Goal: Information Seeking & Learning: Understand process/instructions

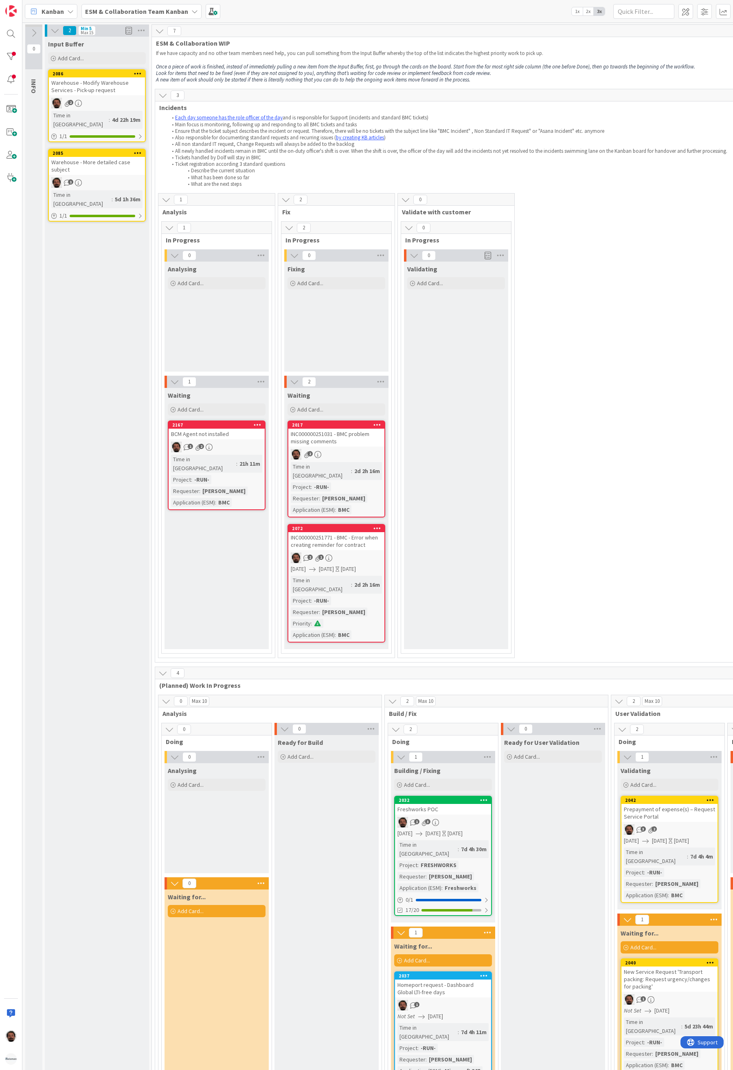
click at [137, 13] on b "ESM & Collaboration Team Kanban" at bounding box center [136, 11] width 103 height 8
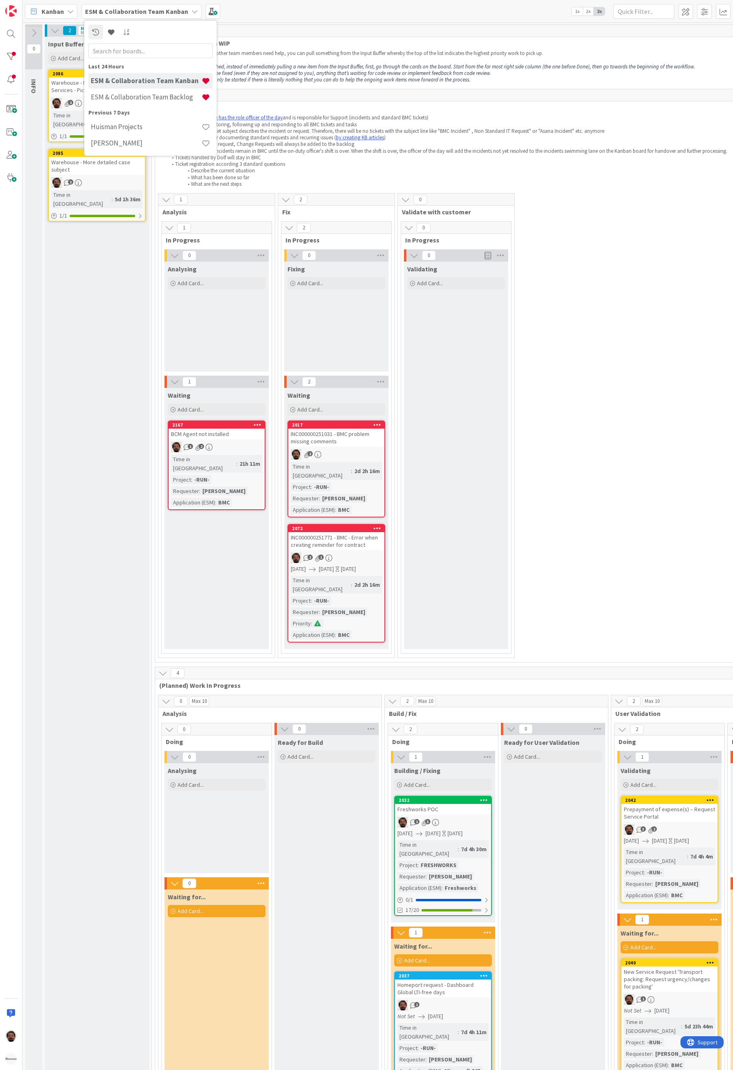
click at [145, 95] on h4 "ESM & Collaboration Team Backlog" at bounding box center [146, 97] width 111 height 8
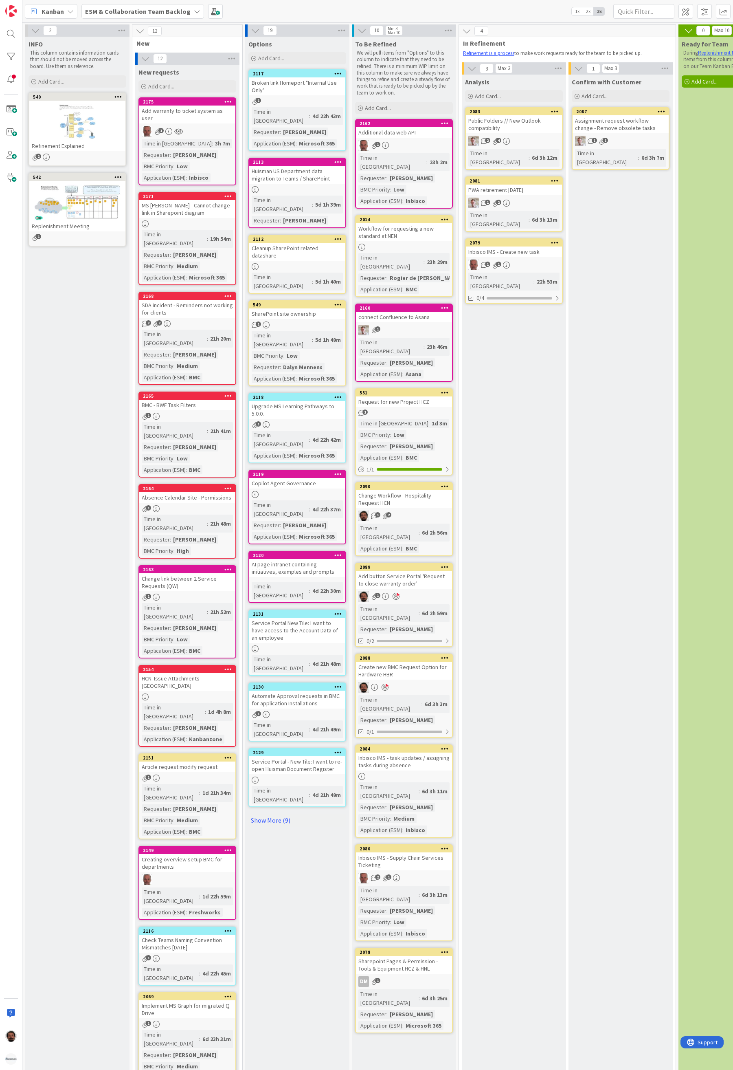
click at [428, 490] on div "Change Workflow - Hospitality Request HCN" at bounding box center [404, 499] width 96 height 18
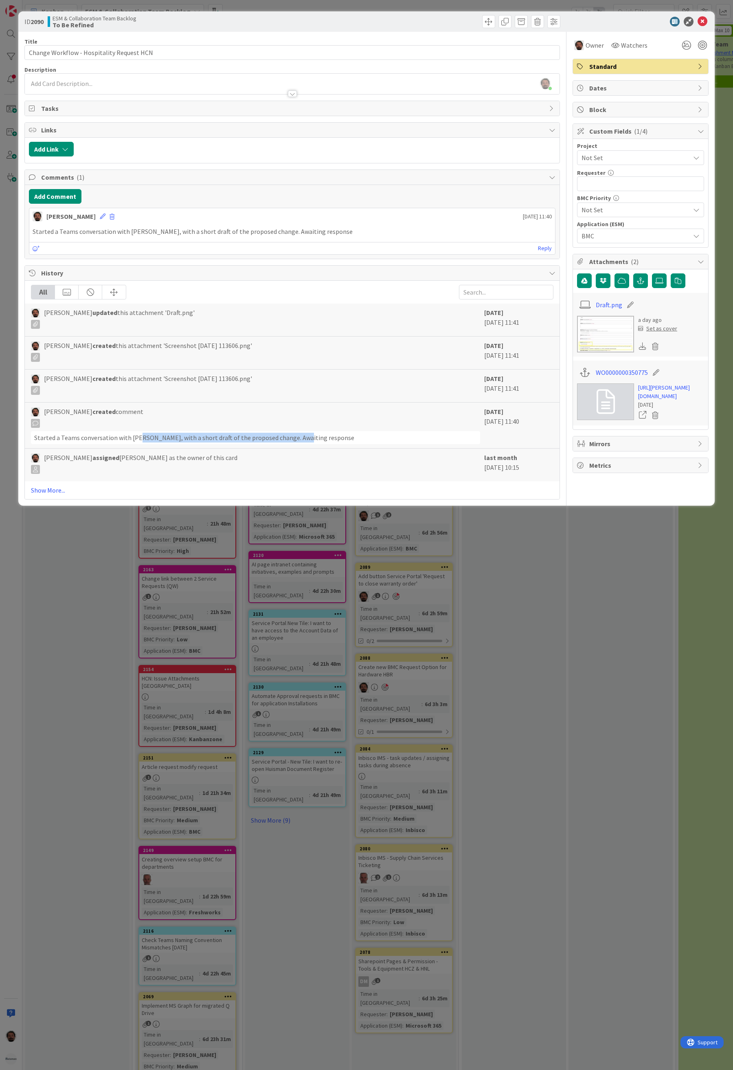
drag, startPoint x: 137, startPoint y: 444, endPoint x: 306, endPoint y: 441, distance: 168.7
click at [306, 441] on div "Started a Teams conversation with [PERSON_NAME], with a short draft of the prop…" at bounding box center [255, 437] width 449 height 13
drag, startPoint x: 333, startPoint y: 442, endPoint x: 173, endPoint y: 441, distance: 160.1
click at [173, 441] on div "Started a Teams conversation with [PERSON_NAME], with a short draft of the prop…" at bounding box center [255, 437] width 449 height 13
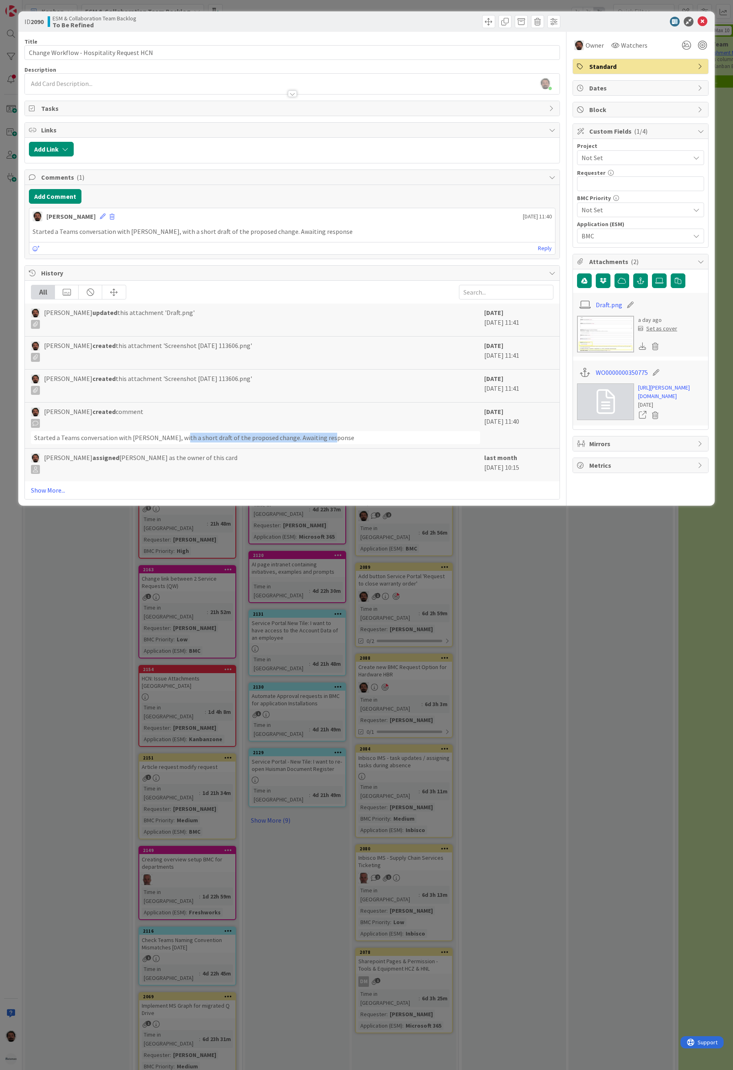
click at [173, 441] on div "Started a Teams conversation with [PERSON_NAME], with a short draft of the prop…" at bounding box center [255, 437] width 449 height 13
drag, startPoint x: 321, startPoint y: 239, endPoint x: 64, endPoint y: 238, distance: 256.7
click at [65, 236] on p "Started a Teams conversation with [PERSON_NAME], with a short draft of the prop…" at bounding box center [293, 231] width 520 height 9
click at [225, 240] on div "Started a Teams conversation with [PERSON_NAME], with a short draft of the prop…" at bounding box center [292, 232] width 526 height 16
click at [621, 376] on link "WO0000000350775" at bounding box center [622, 373] width 52 height 10
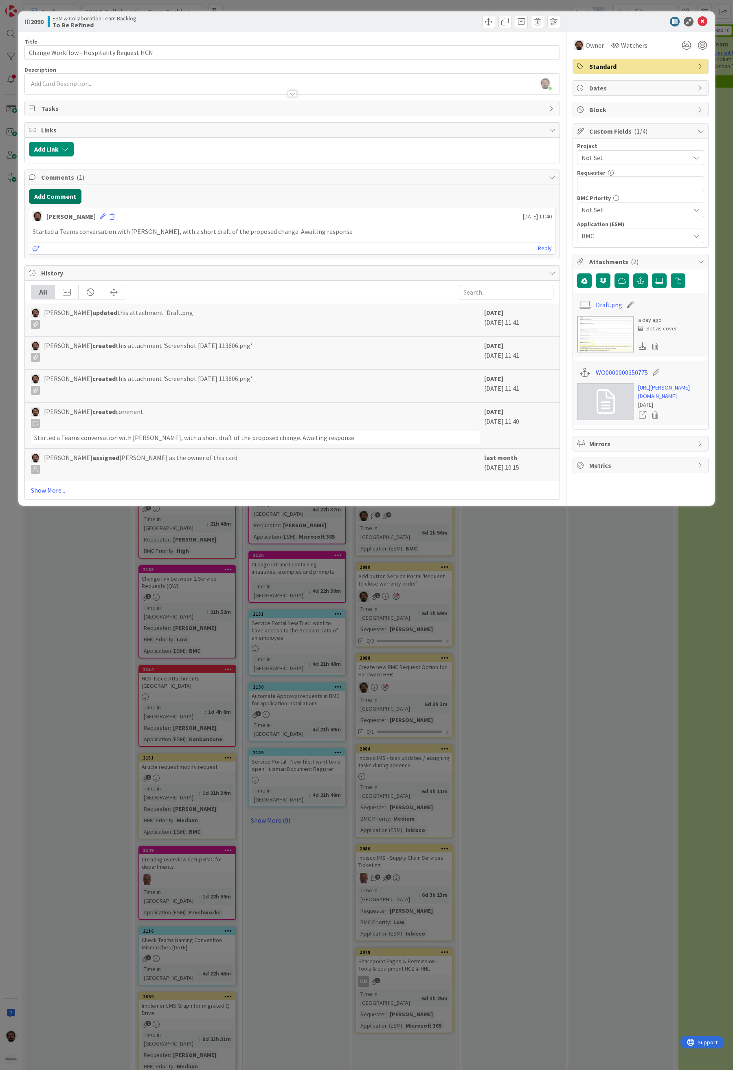
click at [59, 198] on button "Add Comment" at bounding box center [55, 196] width 53 height 15
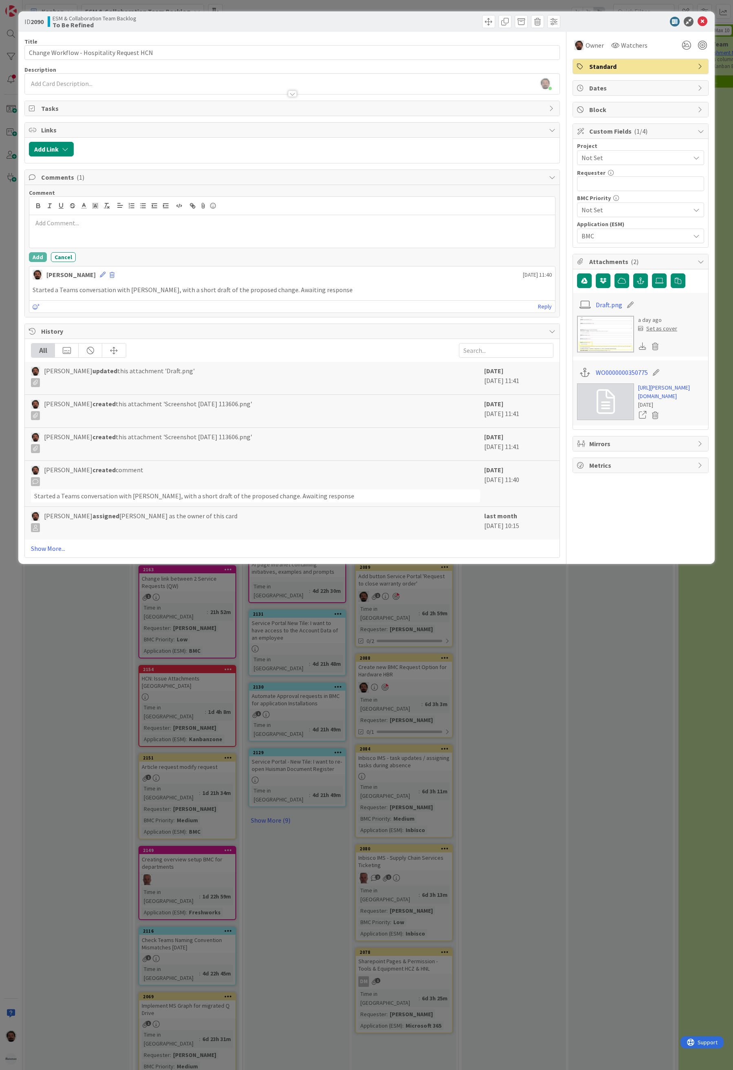
click at [153, 233] on div at bounding box center [292, 231] width 526 height 33
click at [141, 246] on p at bounding box center [293, 241] width 520 height 9
click at [194, 255] on div "Comment Teams message hasn't received a reply yet. Sent the same message throug…" at bounding box center [292, 226] width 527 height 75
click at [198, 249] on div "Teams message hasn't received a reply yet. Sent the same message through BMC ti…" at bounding box center [292, 232] width 526 height 34
click at [93, 246] on p "Awaiting response" at bounding box center [293, 241] width 520 height 9
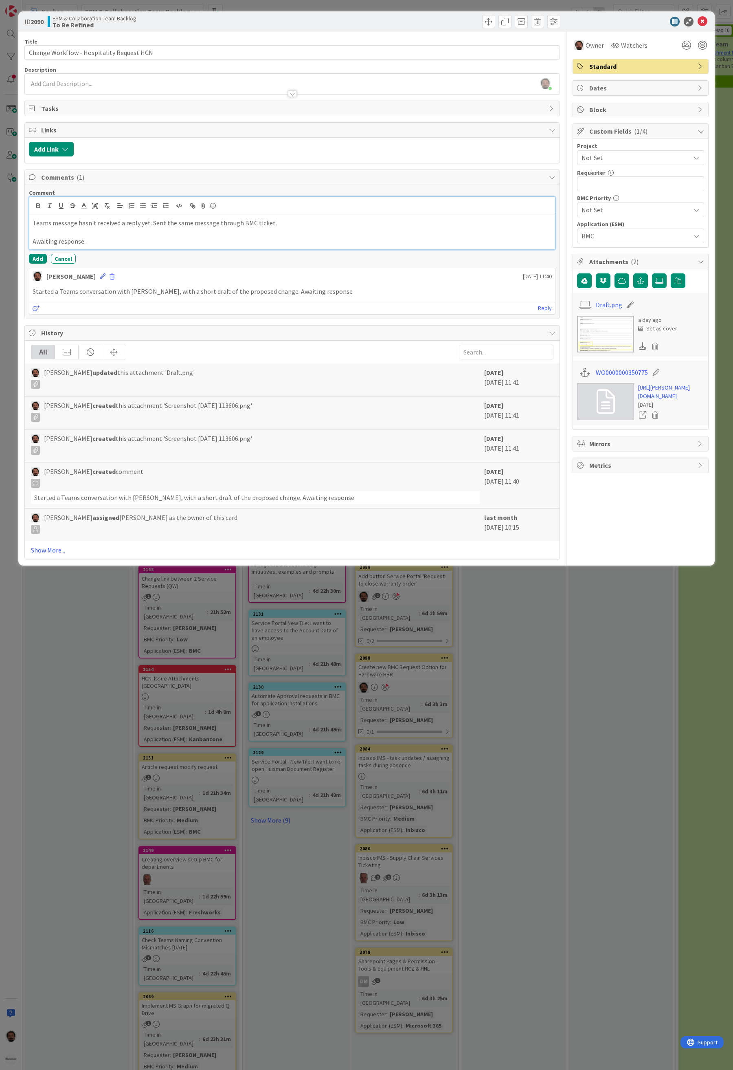
click at [266, 226] on p "Teams message hasn't received a reply yet. Sent the same message through BMC ti…" at bounding box center [293, 222] width 520 height 9
click at [98, 246] on p "Awaiting response." at bounding box center [293, 241] width 520 height 9
click at [109, 246] on p "Awaiting response." at bounding box center [293, 241] width 520 height 9
click at [38, 264] on button "Add" at bounding box center [38, 259] width 18 height 10
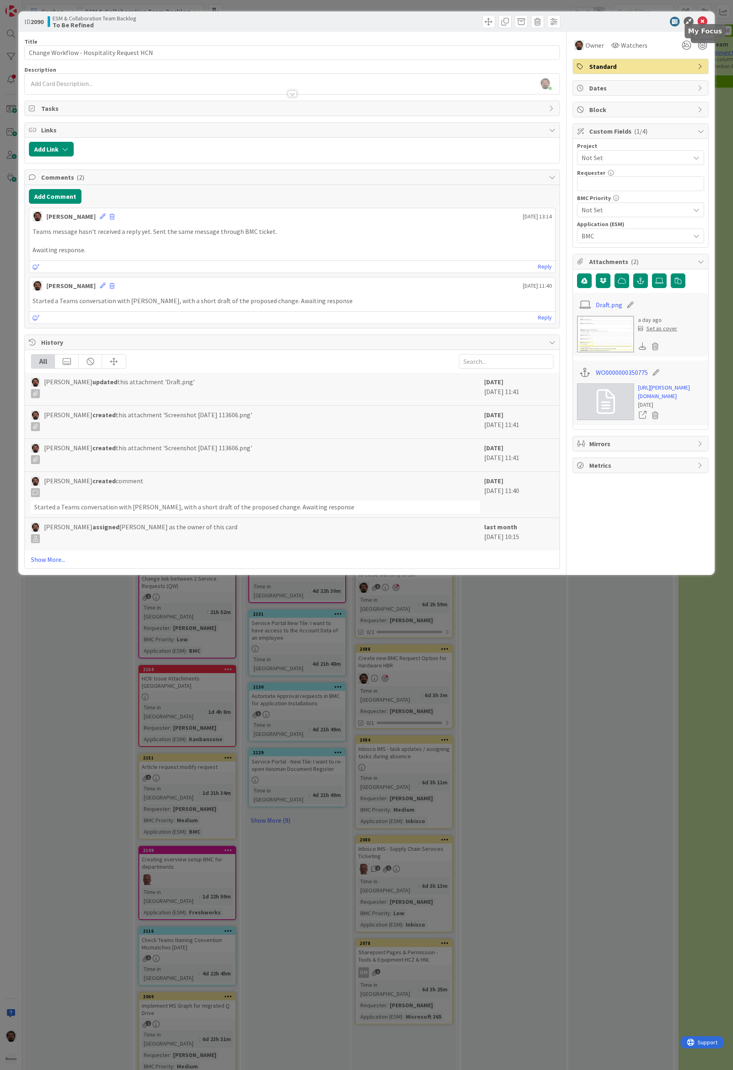
click at [686, 70] on span "Standard" at bounding box center [642, 67] width 104 height 10
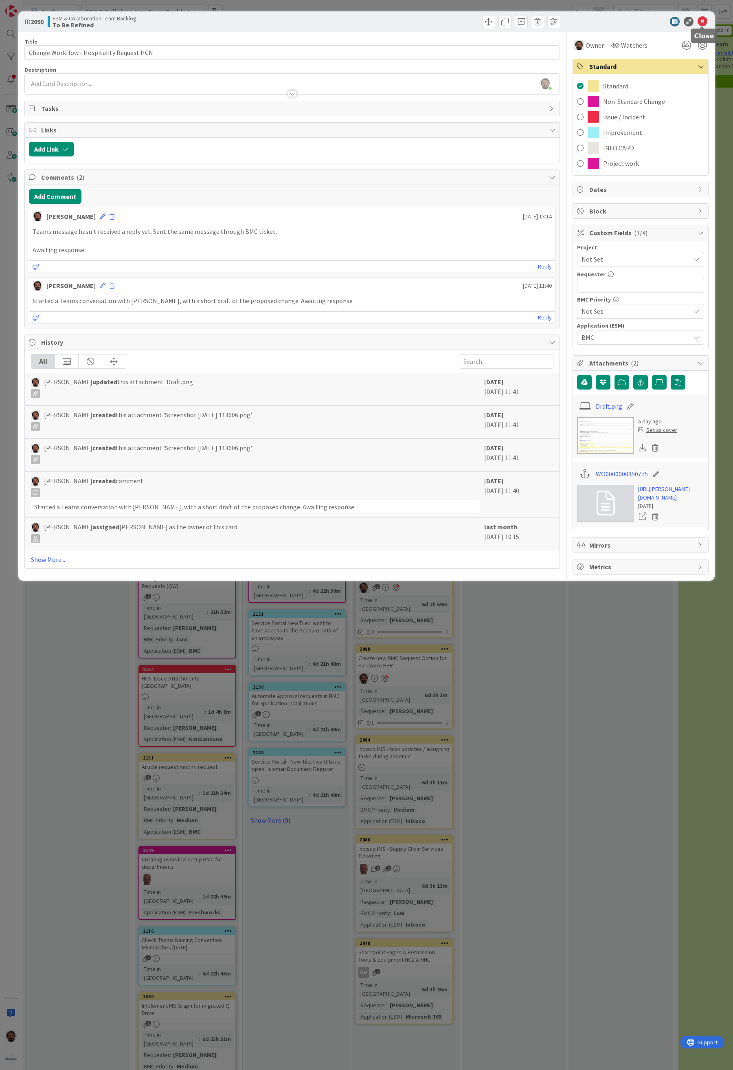
click at [703, 20] on icon at bounding box center [703, 22] width 10 height 10
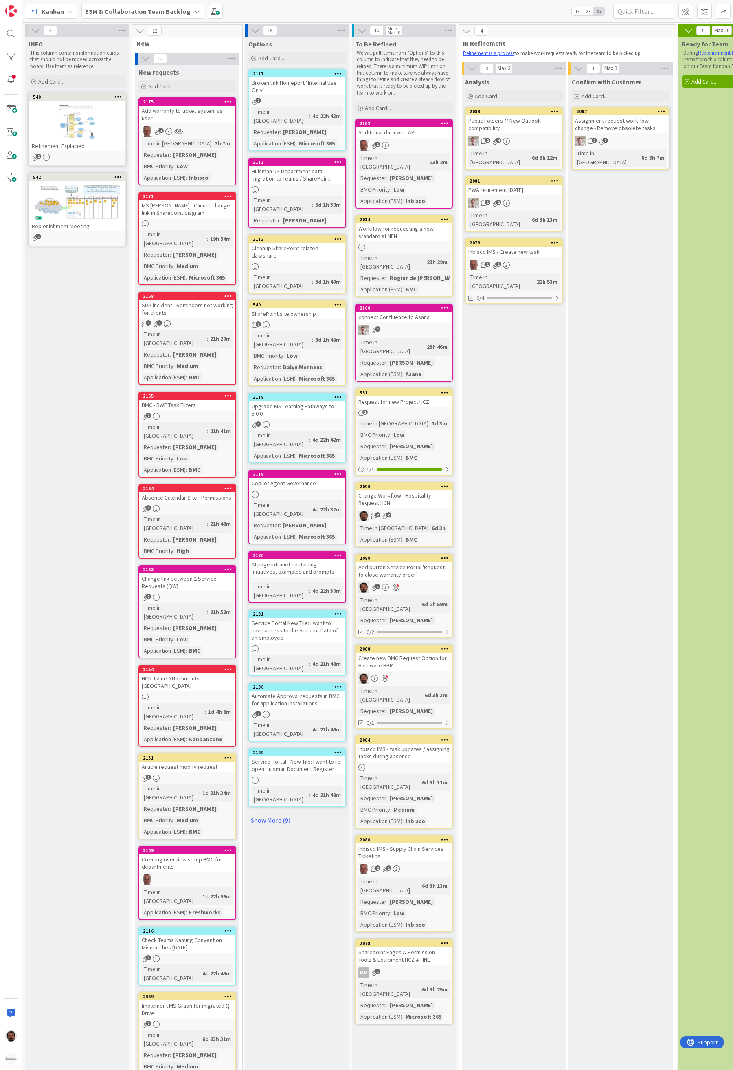
click at [427, 490] on div "Change Workflow - Hospitality Request HCN" at bounding box center [404, 499] width 96 height 18
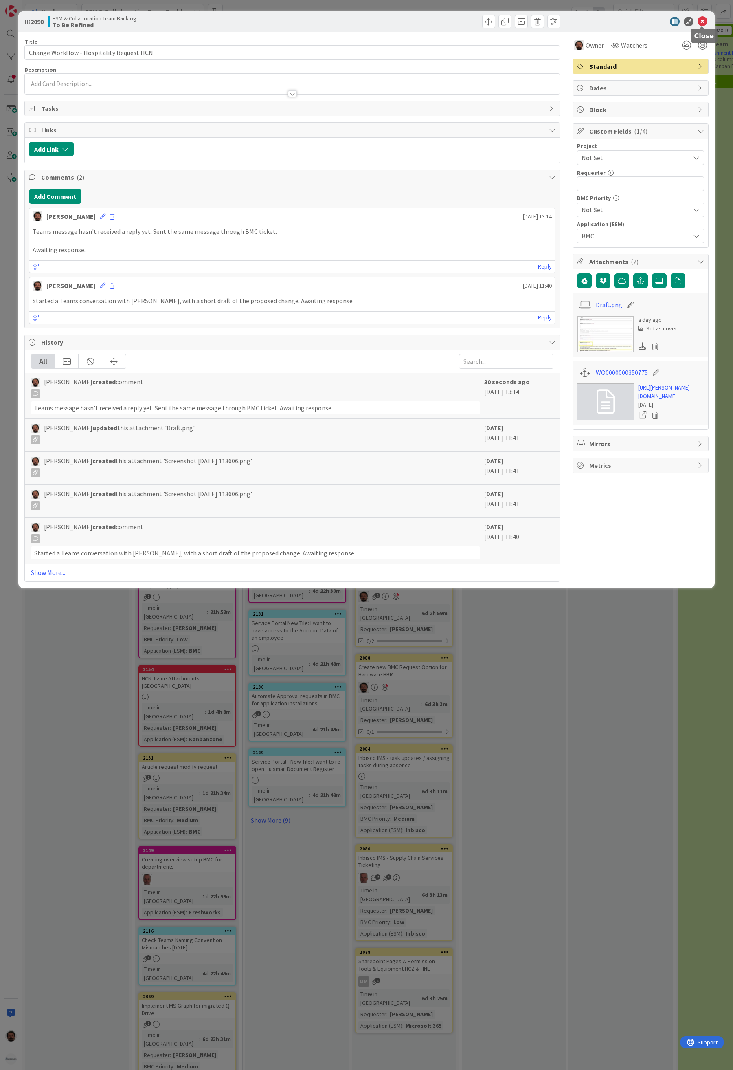
click at [708, 14] on div "ID 2090 ESM & Collaboration Team Backlog To Be Refined" at bounding box center [366, 21] width 697 height 20
click at [704, 21] on icon at bounding box center [703, 22] width 10 height 10
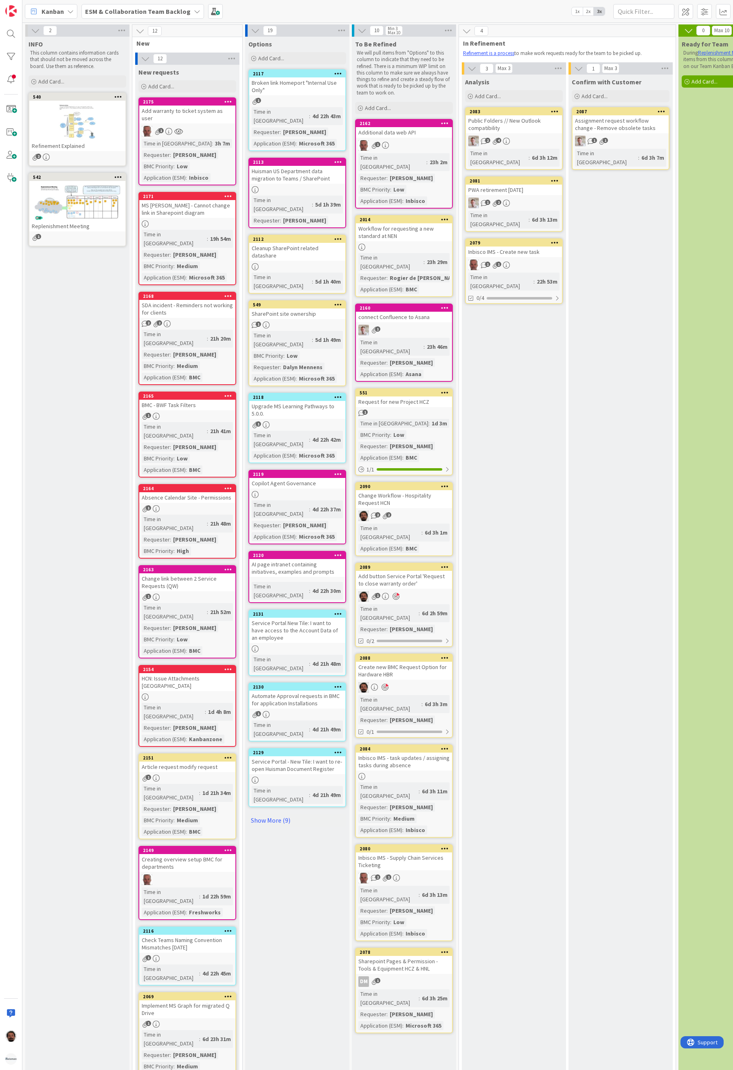
click at [440, 571] on div "Add button Service Portal 'Request to close warranty order'" at bounding box center [404, 580] width 96 height 18
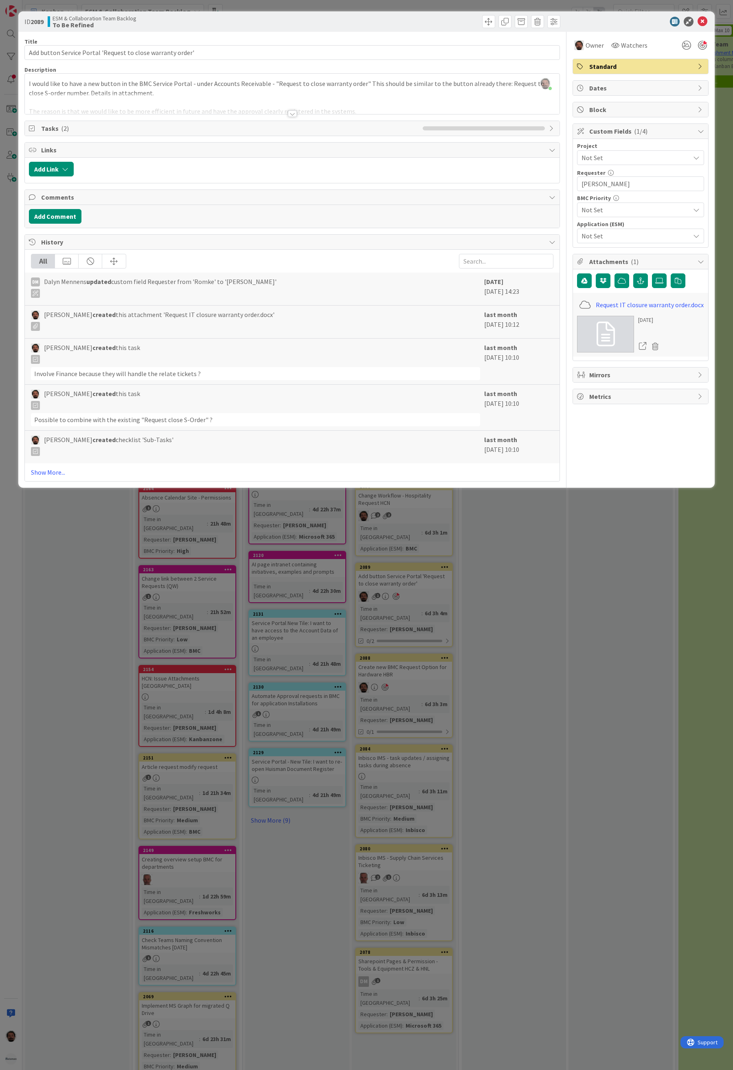
click at [301, 114] on div at bounding box center [292, 103] width 535 height 21
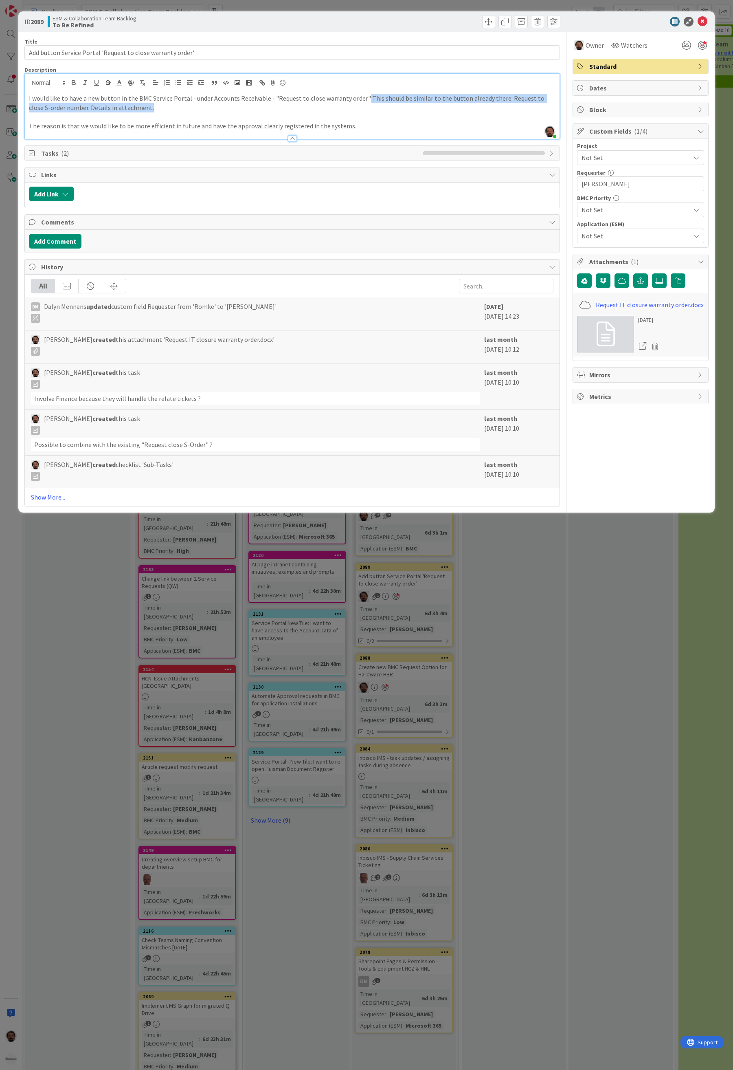
drag, startPoint x: 362, startPoint y: 101, endPoint x: 482, endPoint y: 106, distance: 119.9
click at [482, 106] on p "I would like to have a new button in the BMC Service Portal - under Accounts Re…" at bounding box center [292, 103] width 527 height 18
drag, startPoint x: 118, startPoint y: 107, endPoint x: 30, endPoint y: 106, distance: 88.0
click at [30, 106] on p "I would like to have a new button in the BMC Service Portal - under Accounts Re…" at bounding box center [292, 103] width 527 height 18
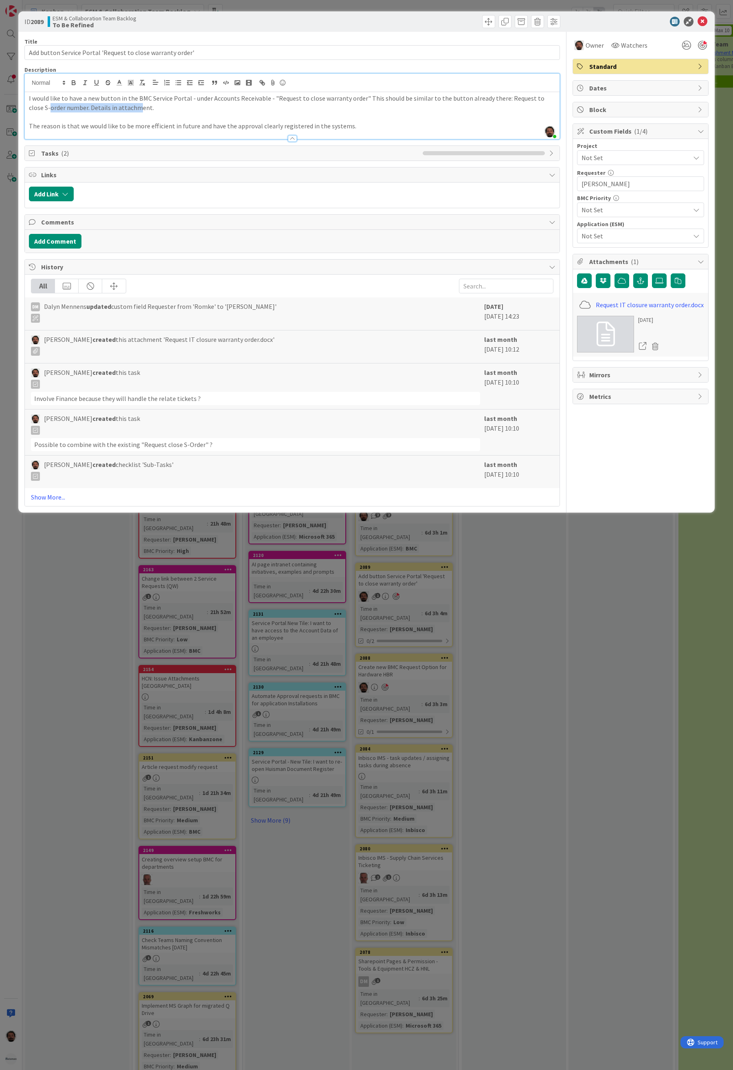
click at [30, 106] on p "I would like to have a new button in the BMC Service Portal - under Accounts Re…" at bounding box center [292, 103] width 527 height 18
drag, startPoint x: 33, startPoint y: 125, endPoint x: 361, endPoint y: 123, distance: 328.0
click at [361, 123] on p "The reason is that we would like to be more efficient in future and have the ap…" at bounding box center [292, 125] width 527 height 9
drag, startPoint x: 272, startPoint y: 101, endPoint x: 275, endPoint y: 109, distance: 8.9
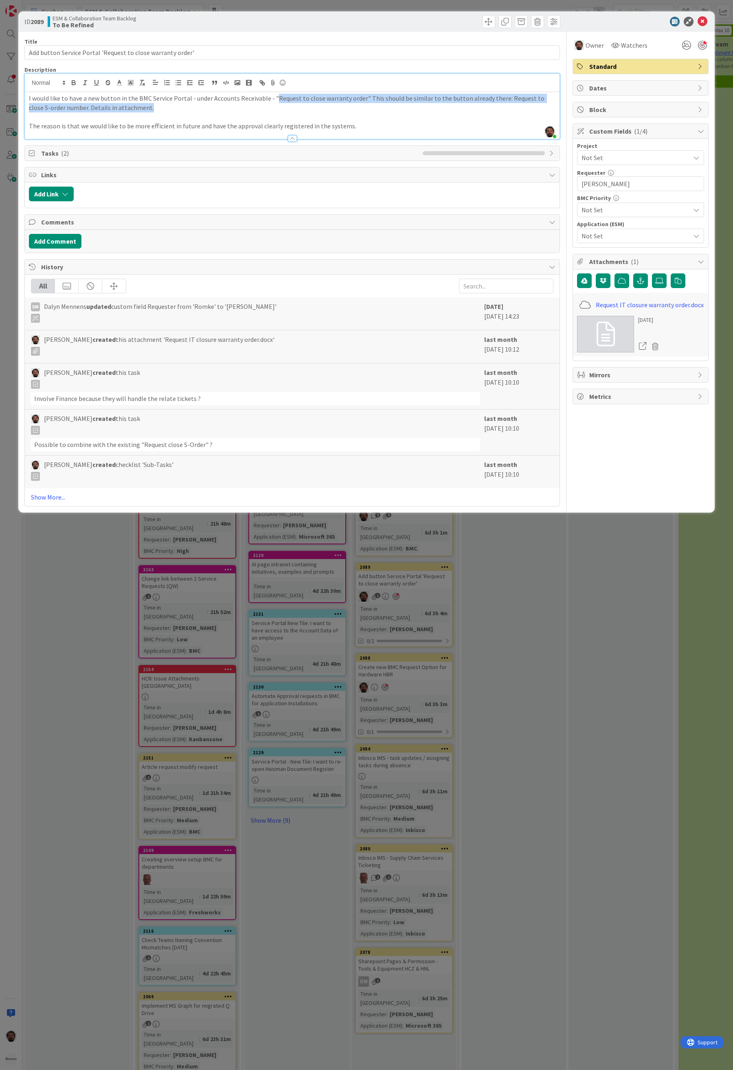
click at [275, 109] on p "I would like to have a new button in the BMC Service Portal - under Accounts Re…" at bounding box center [292, 103] width 527 height 18
drag, startPoint x: 73, startPoint y: 402, endPoint x: 195, endPoint y: 400, distance: 122.3
click at [194, 400] on div "Involve Finance because they will handle the relate tickets ?" at bounding box center [255, 398] width 449 height 13
click at [201, 400] on div "Involve Finance because they will handle the relate tickets ?" at bounding box center [255, 398] width 449 height 13
drag, startPoint x: 207, startPoint y: 447, endPoint x: 97, endPoint y: 447, distance: 109.6
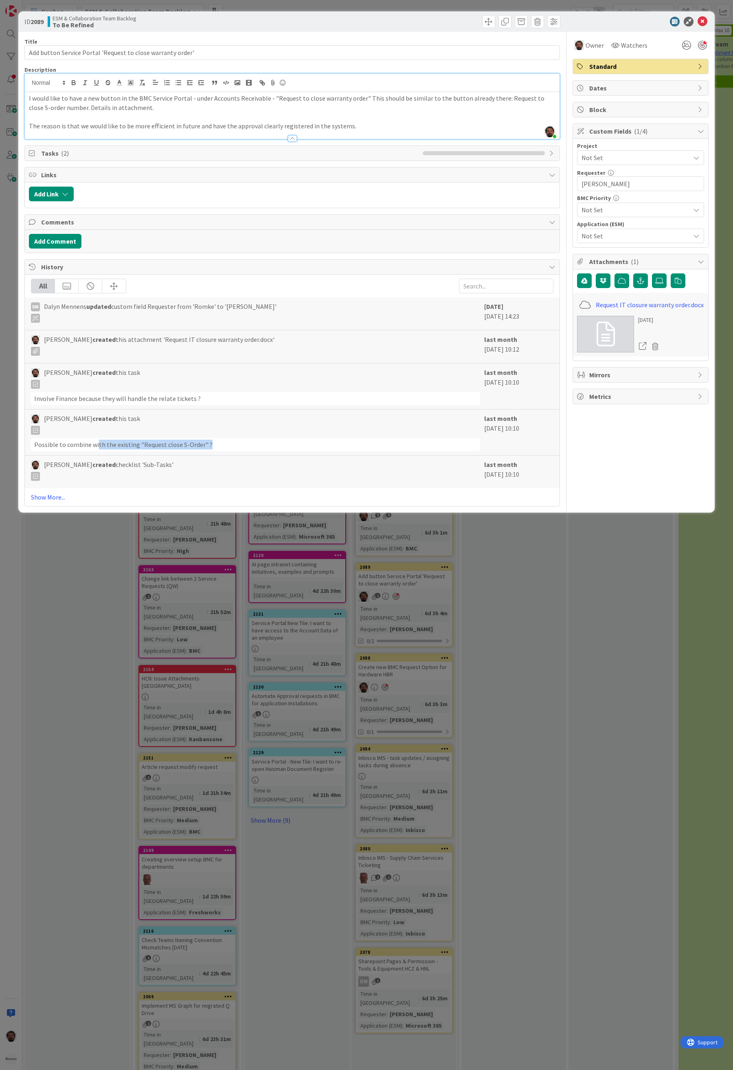
click at [97, 447] on div "Possible to combine with the existing "Request close S-Order" ?" at bounding box center [255, 444] width 449 height 13
click at [95, 447] on div "Possible to combine with the existing "Request close S-Order" ?" at bounding box center [255, 444] width 449 height 13
drag, startPoint x: 92, startPoint y: 449, endPoint x: 278, endPoint y: 450, distance: 186.2
click at [278, 450] on div "Possible to combine with the existing "Request close S-Order" ?" at bounding box center [255, 444] width 449 height 13
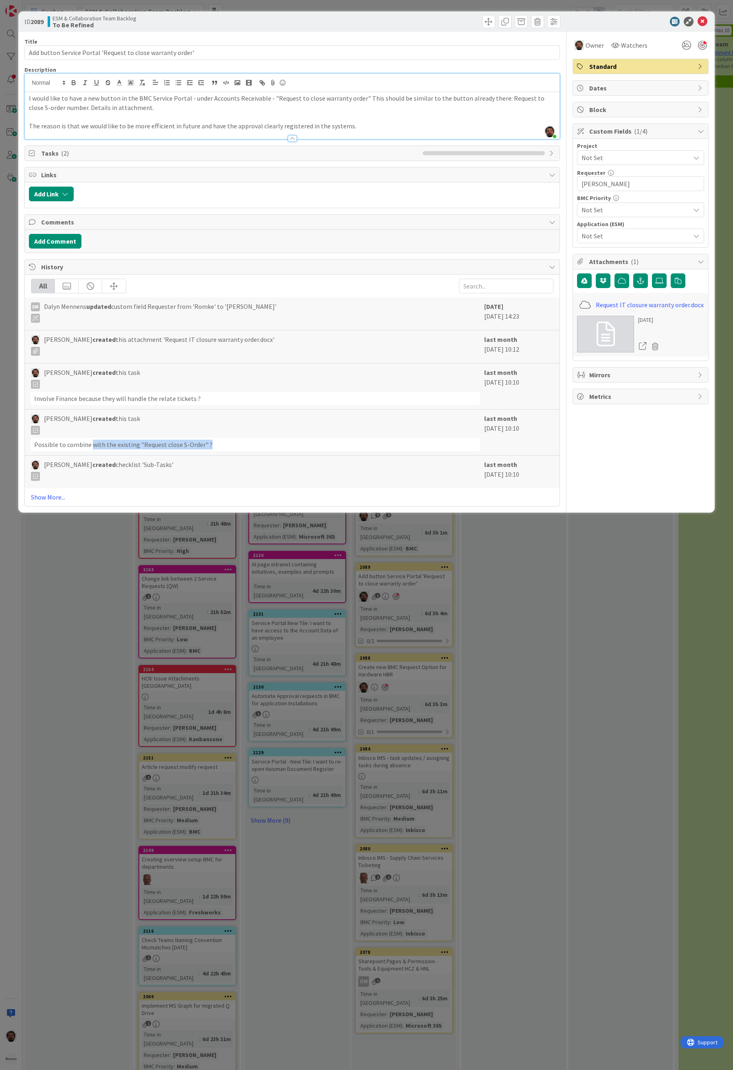
click at [212, 449] on div "Possible to combine with the existing "Request close S-Order" ?" at bounding box center [255, 444] width 449 height 13
click at [212, 447] on div "Possible to combine with the existing "Request close S-Order" ?" at bounding box center [255, 444] width 449 height 13
click at [129, 445] on div "Possible to combine with the existing "Request close S-Order" ?" at bounding box center [255, 444] width 449 height 13
click at [159, 155] on span "Tasks ( 2 )" at bounding box center [230, 153] width 378 height 10
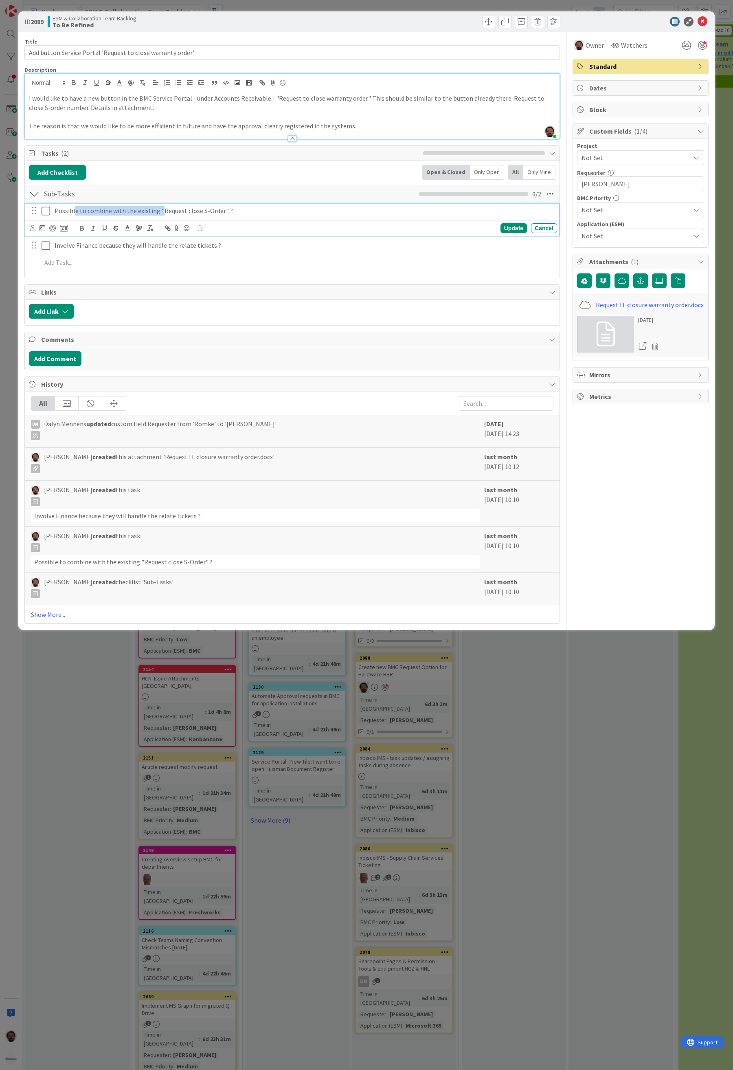
drag, startPoint x: 98, startPoint y: 214, endPoint x: 279, endPoint y: 219, distance: 181.0
click at [270, 220] on div "Possible to combine with the existing "Request close S-Order" ? Update Cancel" at bounding box center [292, 220] width 534 height 32
click at [216, 218] on div "Possible to combine with the existing "Request close S-Order" ?" at bounding box center [304, 211] width 506 height 14
click at [628, 307] on link "Request IT closure warranty order.docx" at bounding box center [650, 305] width 108 height 10
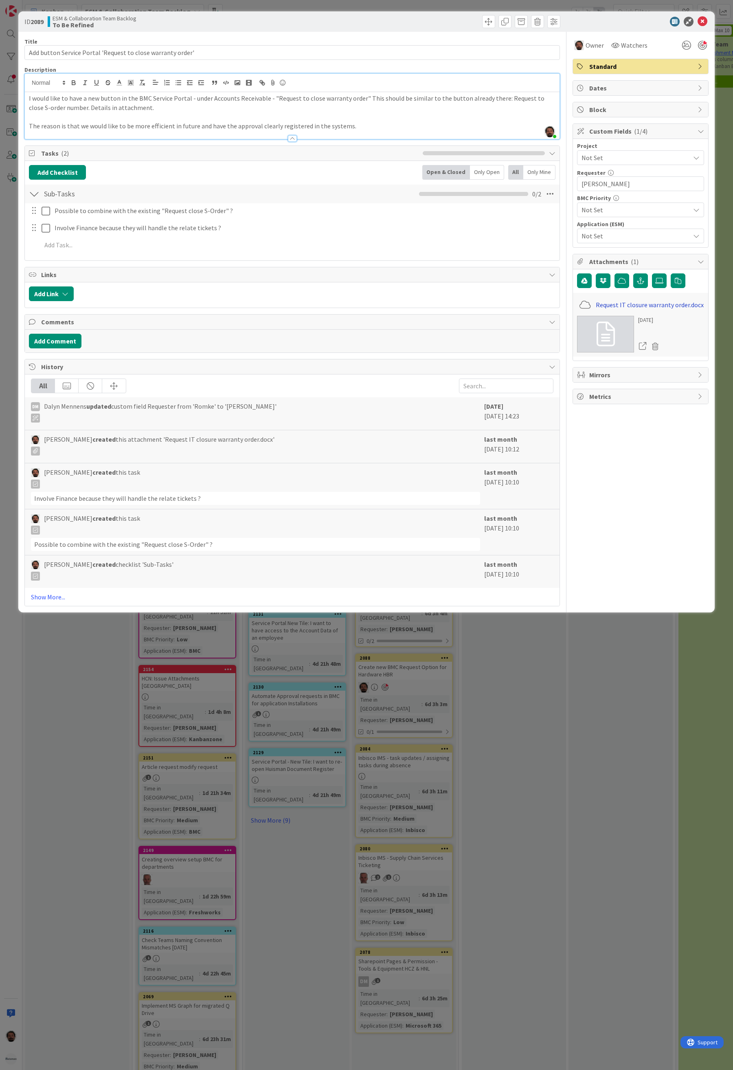
click at [655, 305] on link "Request IT closure warranty order.docx" at bounding box center [650, 305] width 108 height 10
click at [644, 347] on icon at bounding box center [642, 345] width 7 height 7
drag, startPoint x: 122, startPoint y: 443, endPoint x: 317, endPoint y: 439, distance: 194.8
click at [297, 442] on div "[PERSON_NAME] created this attachment 'Request IT closure warranty order.docx'" at bounding box center [255, 444] width 449 height 21
click at [237, 447] on span "[PERSON_NAME] created this attachment 'Request IT closure warranty order.docx'" at bounding box center [159, 444] width 231 height 21
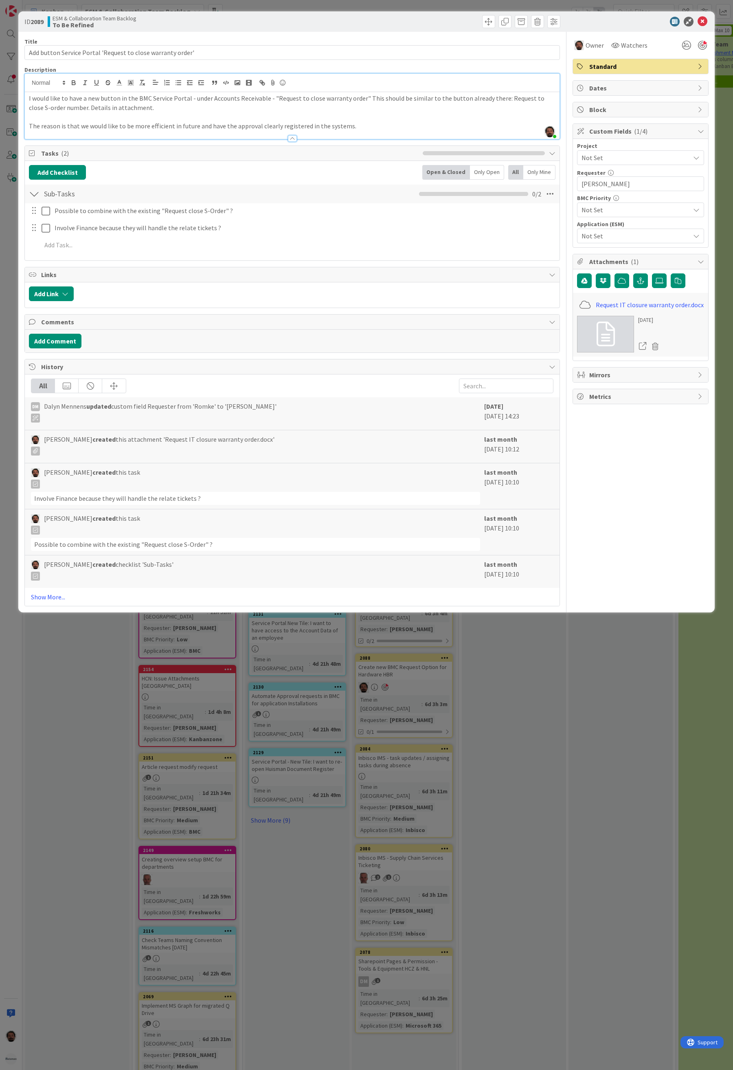
click at [212, 426] on div "DM [PERSON_NAME] updated custom field Requester from 'Romke' to '[PERSON_NAME]'" at bounding box center [255, 413] width 449 height 24
click at [200, 442] on span "[PERSON_NAME] created this attachment 'Request IT closure warranty order.docx'" at bounding box center [159, 444] width 231 height 21
click at [203, 447] on span "[PERSON_NAME] created this attachment 'Request IT closure warranty order.docx'" at bounding box center [159, 444] width 231 height 21
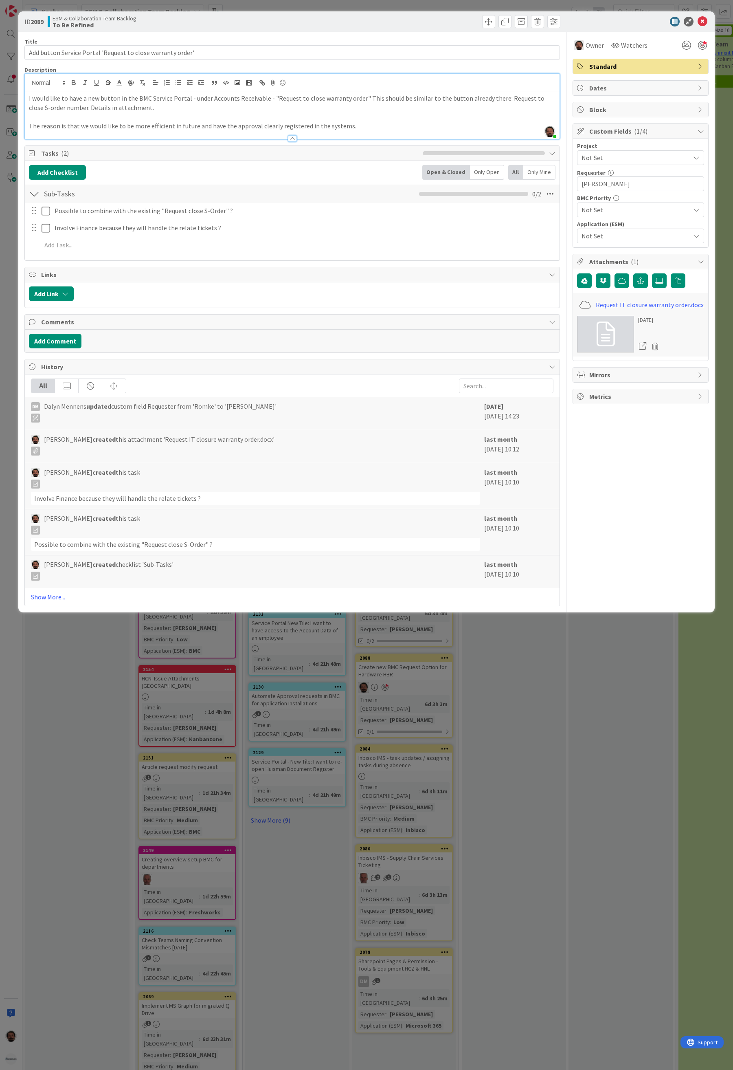
click at [367, 128] on p "The reason is that we would like to be more efficient in future and have the ap…" at bounding box center [292, 125] width 527 height 9
drag, startPoint x: 405, startPoint y: 116, endPoint x: 405, endPoint y: 125, distance: 8.6
click at [405, 116] on p at bounding box center [292, 116] width 527 height 9
click at [405, 126] on p "The reason is that we would like to be more efficient in future and have the ap…" at bounding box center [292, 125] width 527 height 9
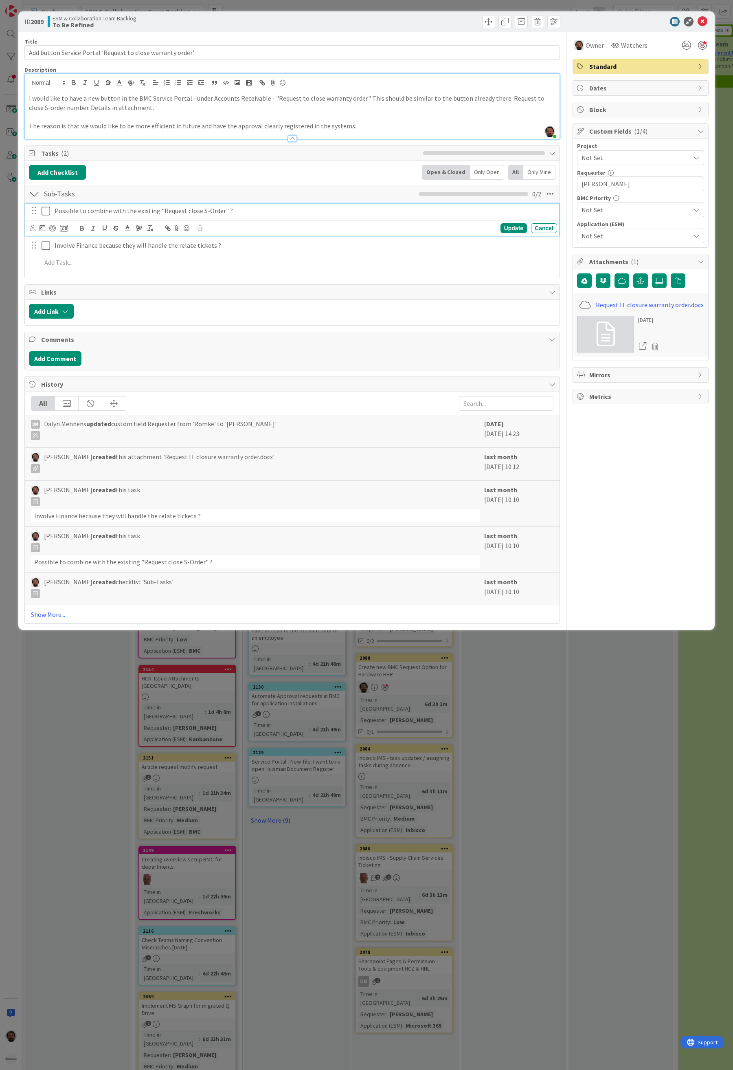
click at [169, 214] on p "Possible to combine with the existing "Request close S-Order" ?" at bounding box center [305, 210] width 500 height 9
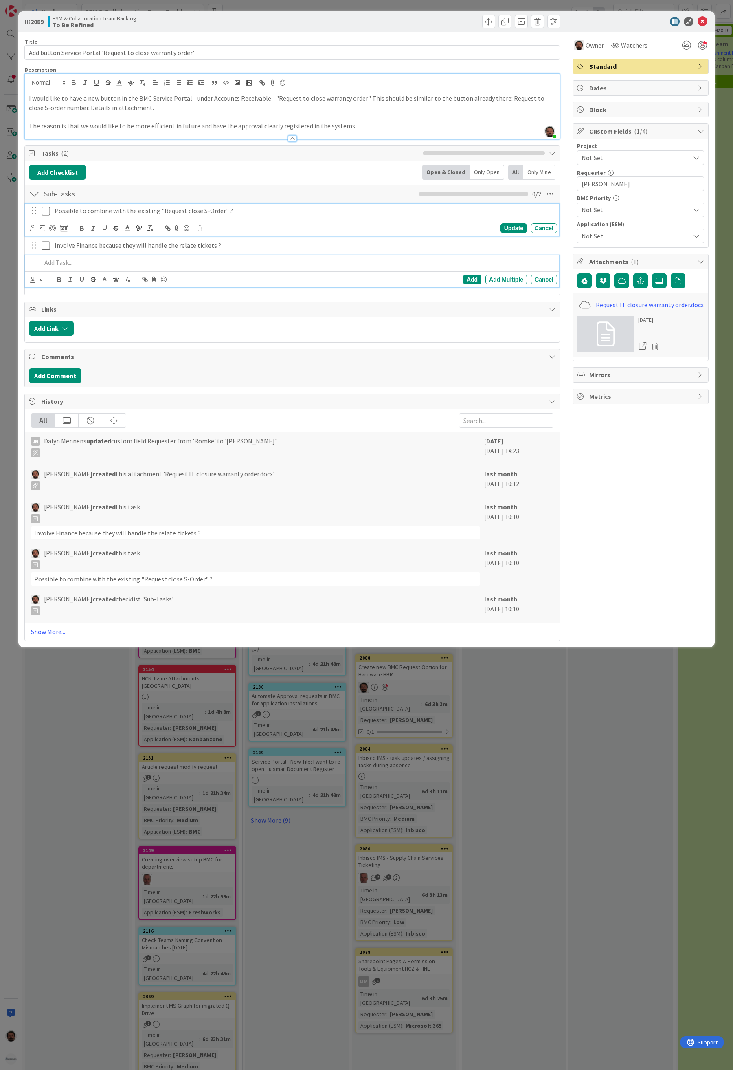
click at [95, 262] on p at bounding box center [298, 262] width 513 height 9
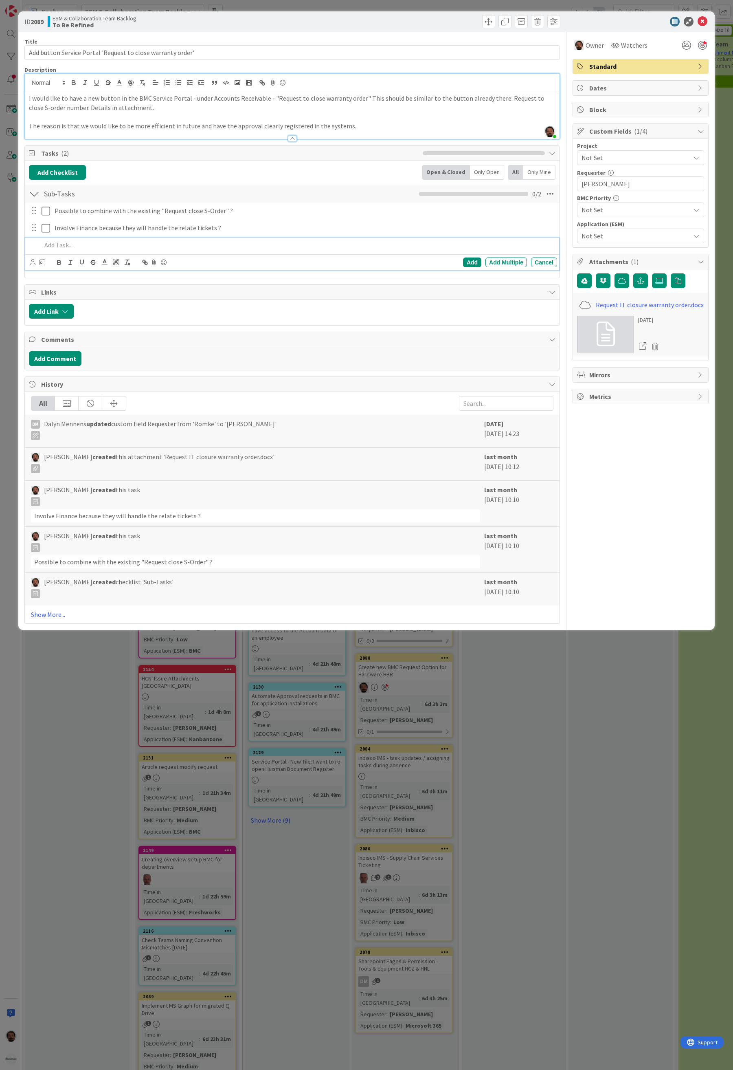
click at [202, 281] on div "Title 59 / 128 Add button Service Portal 'Request to close warranty order' Desc…" at bounding box center [292, 328] width 536 height 592
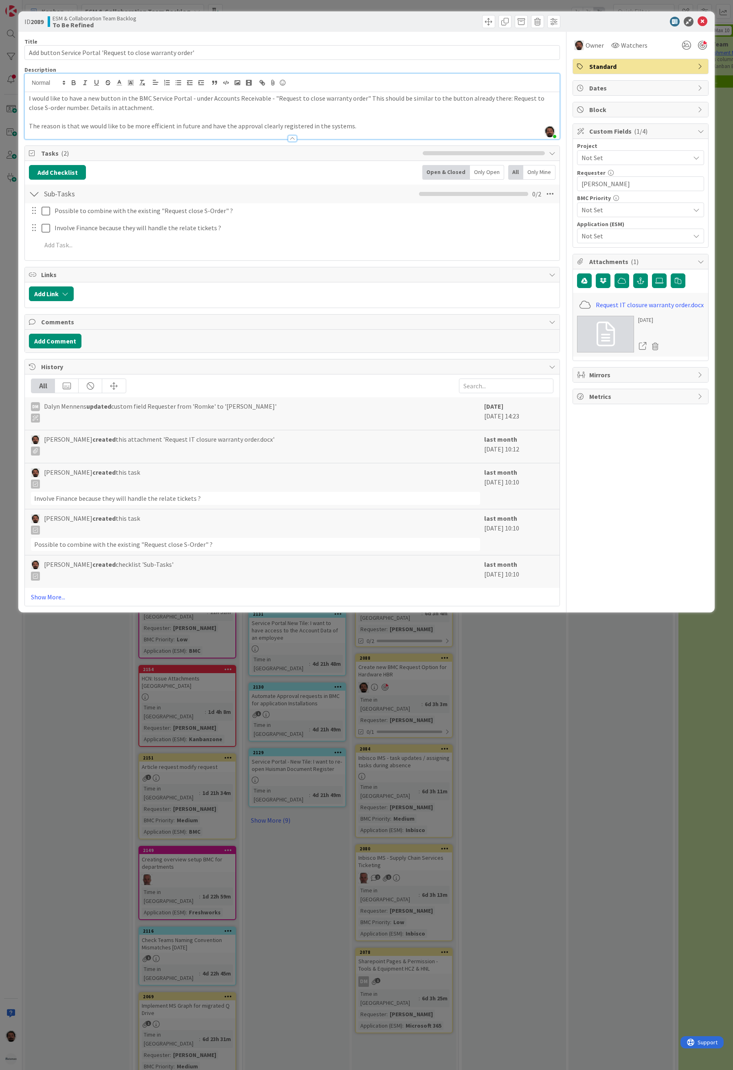
click at [378, 127] on p "The reason is that we would like to be more efficient in future and have the ap…" at bounding box center [292, 125] width 527 height 9
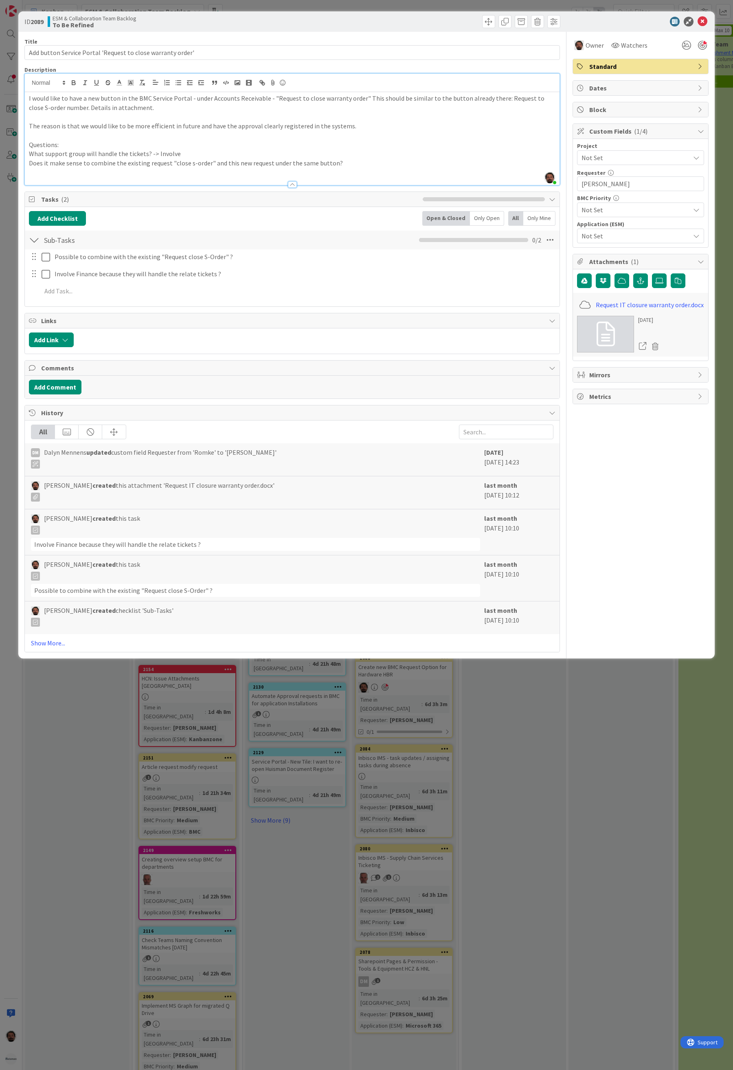
drag, startPoint x: 121, startPoint y: 181, endPoint x: 121, endPoint y: 175, distance: 6.1
click at [121, 181] on div at bounding box center [292, 180] width 535 height 9
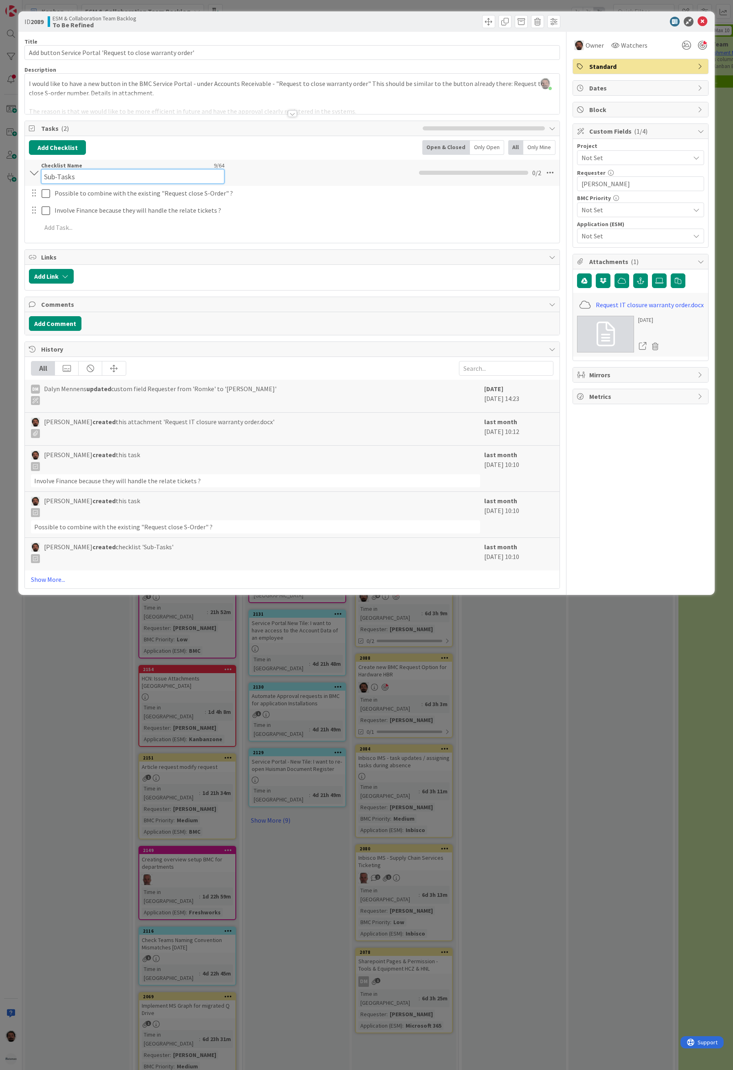
click at [121, 173] on input "Sub-Tasks" at bounding box center [132, 176] width 183 height 15
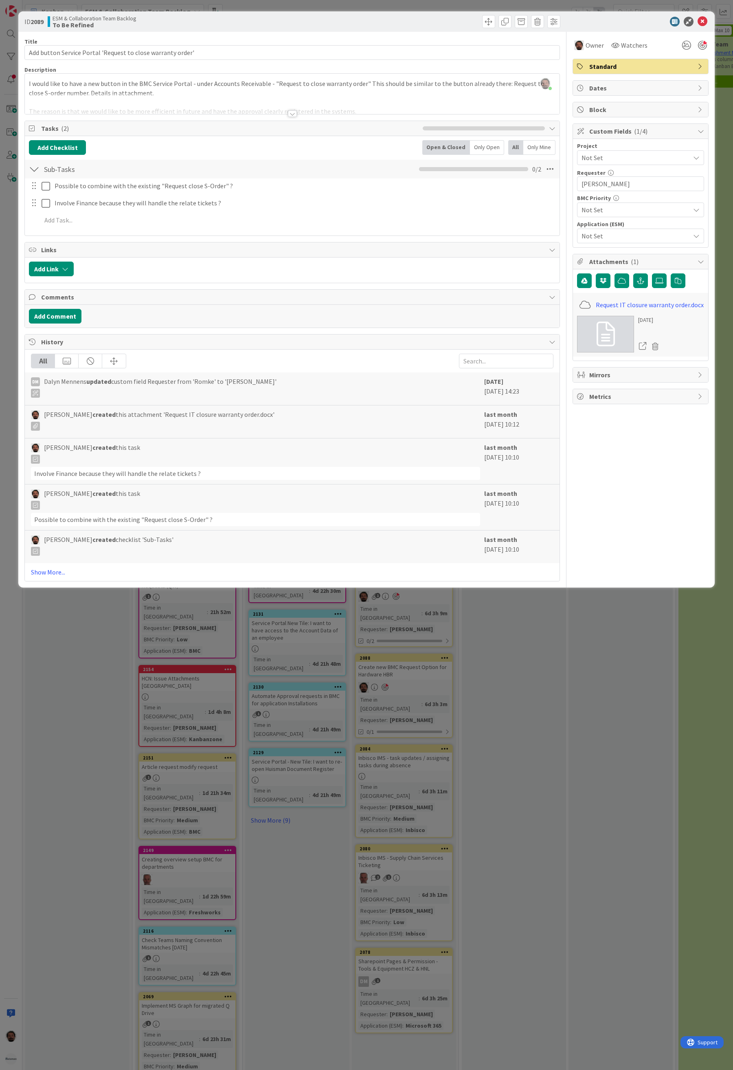
click at [295, 112] on div at bounding box center [292, 113] width 9 height 7
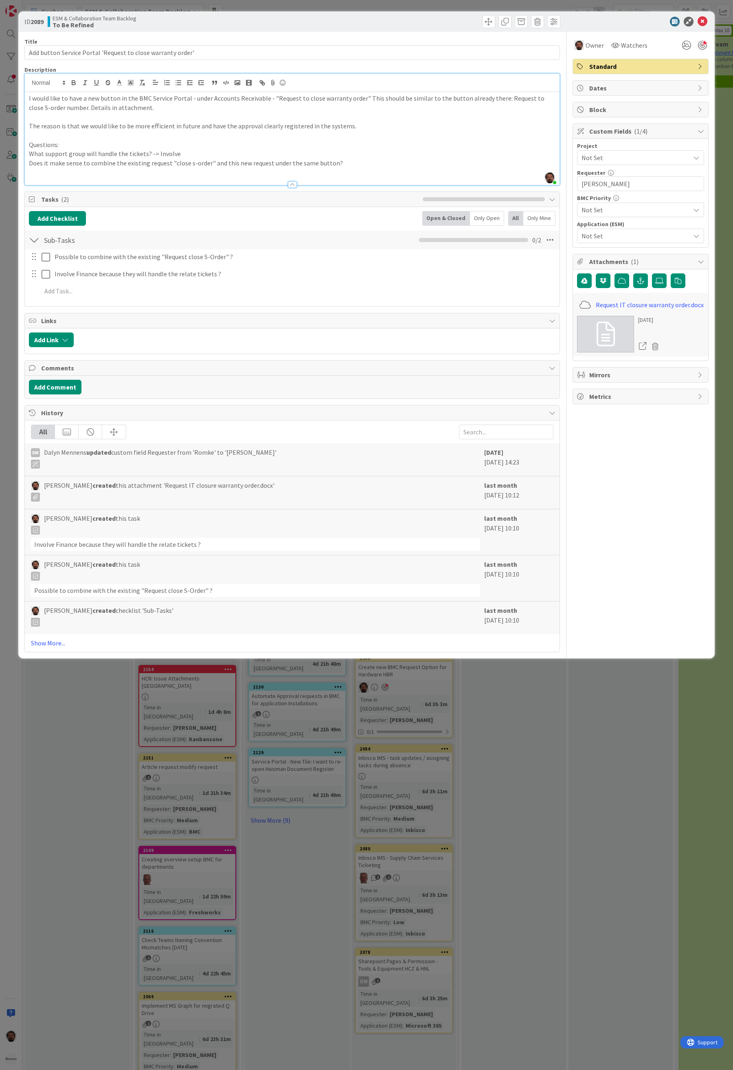
click at [154, 177] on div at bounding box center [292, 180] width 535 height 9
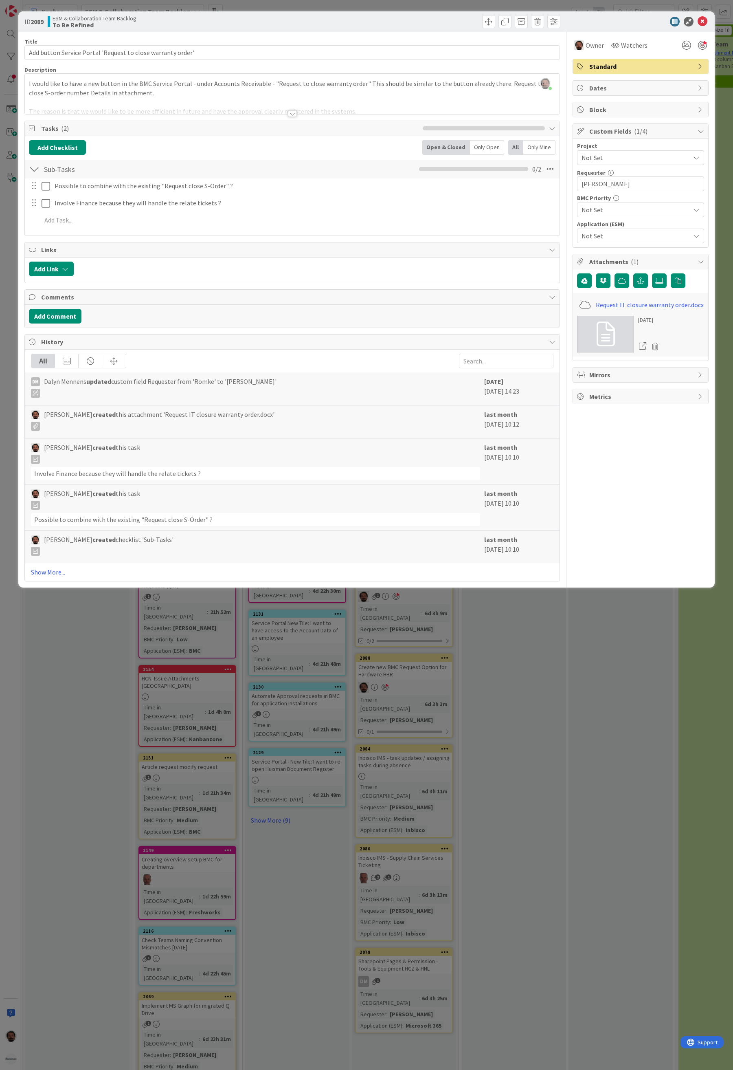
click at [273, 114] on div at bounding box center [292, 103] width 535 height 21
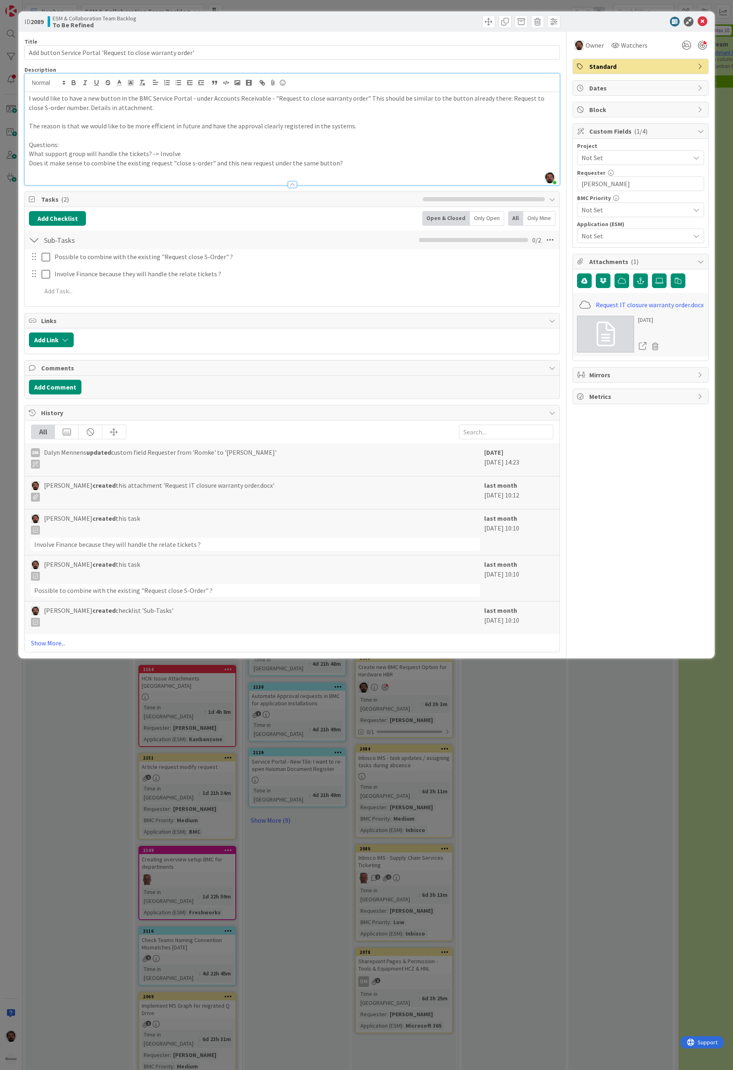
click at [170, 178] on div at bounding box center [292, 180] width 535 height 9
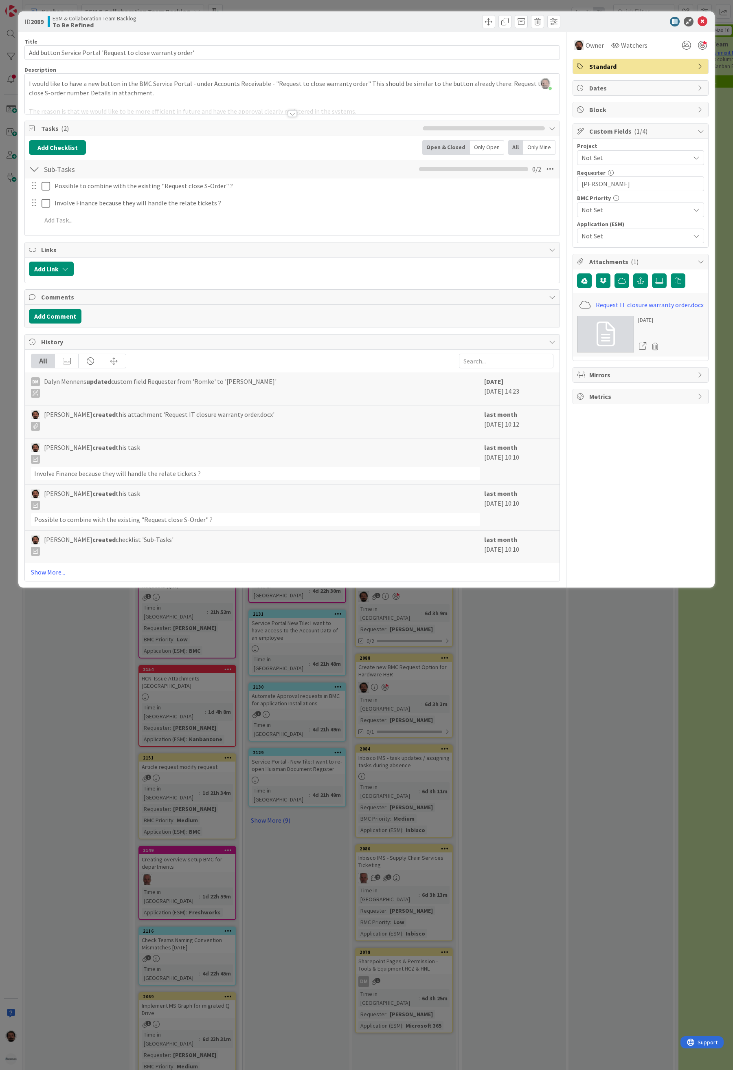
click at [271, 110] on div at bounding box center [292, 103] width 535 height 21
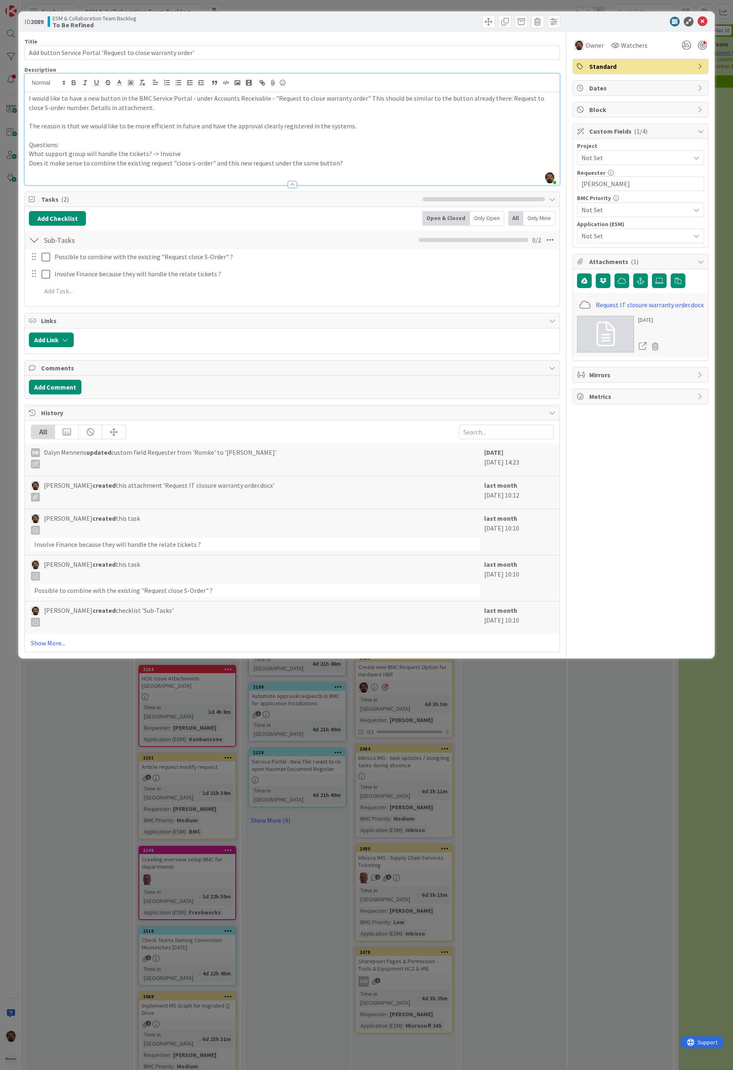
click at [142, 170] on p at bounding box center [292, 172] width 527 height 9
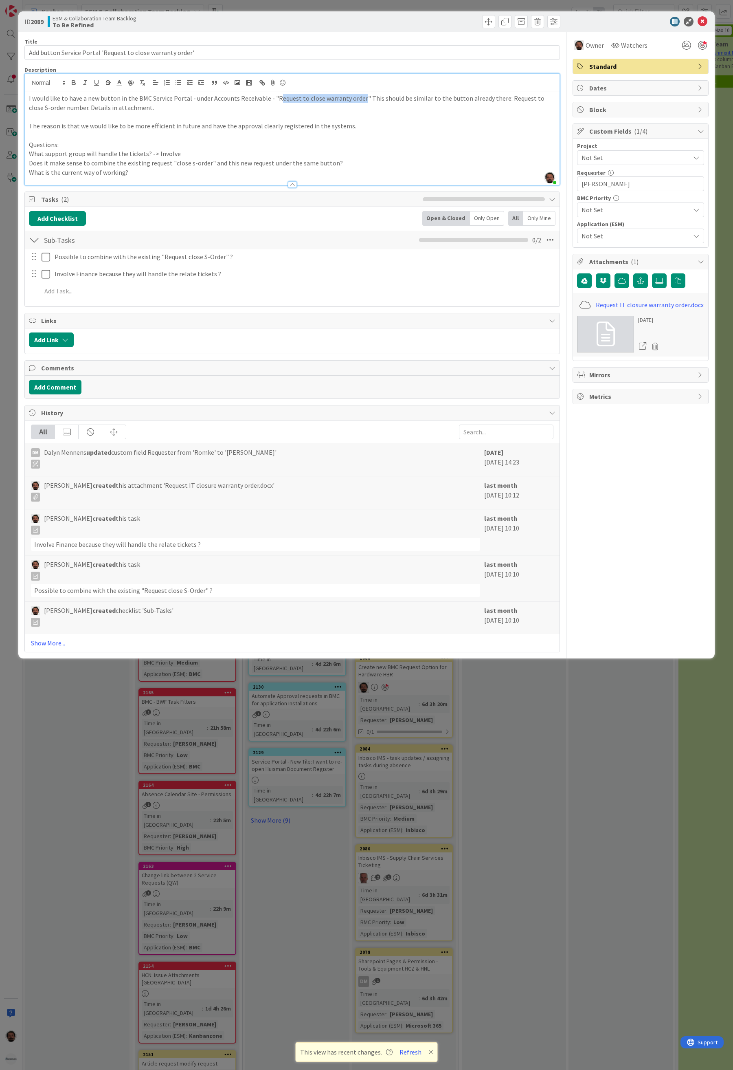
drag, startPoint x: 359, startPoint y: 99, endPoint x: 273, endPoint y: 102, distance: 85.6
click at [273, 102] on p "I would like to have a new button in the BMC Service Portal - under Accounts Re…" at bounding box center [292, 103] width 527 height 18
drag, startPoint x: 137, startPoint y: 132, endPoint x: 135, endPoint y: 137, distance: 5.3
click at [137, 132] on p at bounding box center [292, 135] width 527 height 9
click at [127, 153] on p "What support group will handle the tickets? -> Involve" at bounding box center [292, 153] width 527 height 9
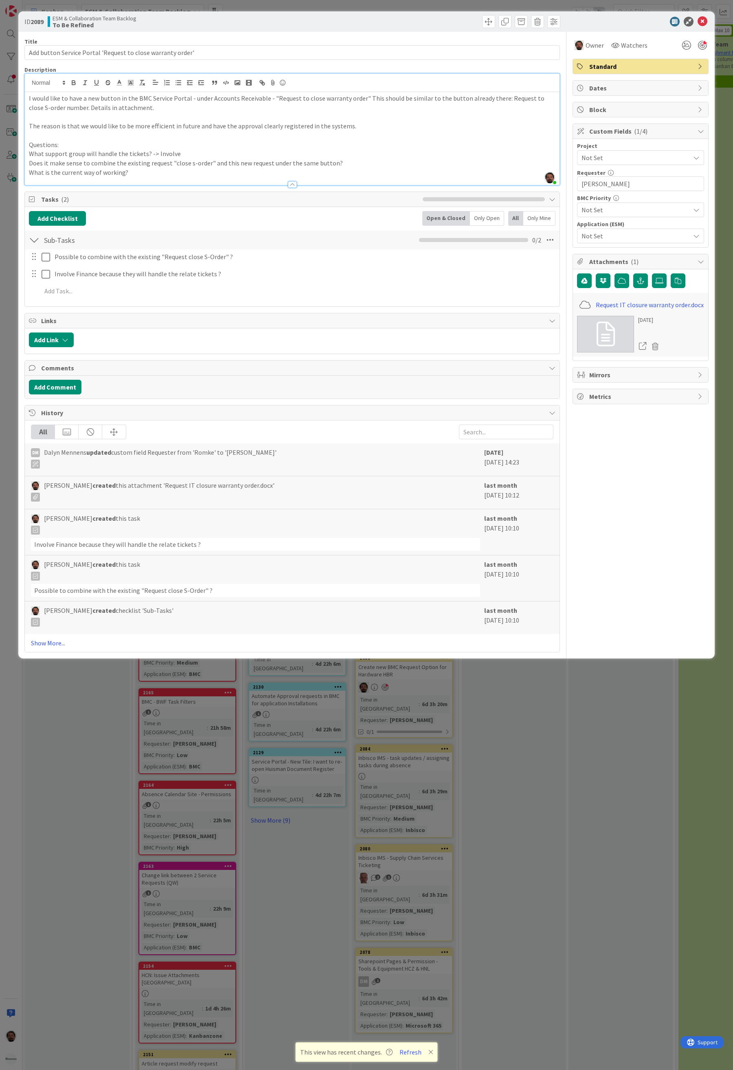
click at [130, 164] on p "Does it make sense to combine the existing request "close s-order" and this new…" at bounding box center [292, 162] width 527 height 9
click at [237, 158] on p "What support group will handle the tickets? -> Involve" at bounding box center [292, 153] width 527 height 9
click at [255, 171] on p "What is the current way of working?" at bounding box center [292, 172] width 527 height 9
click at [257, 164] on p "Does it make sense to combine the existing request "close s-order" and this new…" at bounding box center [292, 162] width 527 height 9
click at [257, 150] on p "What support group will handle the tickets? -> Involve" at bounding box center [292, 153] width 527 height 9
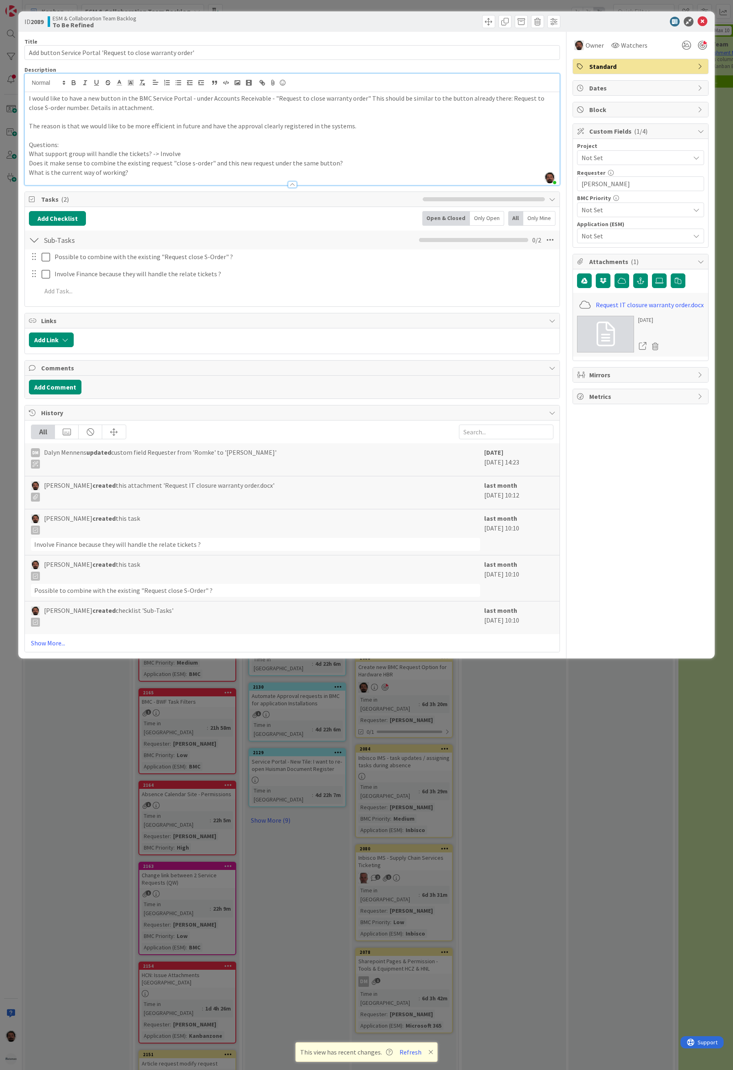
click at [257, 161] on p "Does it make sense to combine the existing request "close s-order" and this new…" at bounding box center [292, 162] width 527 height 9
click at [258, 153] on p "What support group will handle the tickets? -> Involve" at bounding box center [292, 153] width 527 height 9
click at [255, 163] on p "Does it make sense to combine the existing request "close s-order" and this new…" at bounding box center [292, 162] width 527 height 9
click at [331, 162] on p "Does it make sense to combine the existing request "close s-order" and this new…" at bounding box center [292, 162] width 527 height 9
click at [344, 161] on p "Does it make sense to combine the existing request "close s-order" and this new…" at bounding box center [292, 162] width 527 height 9
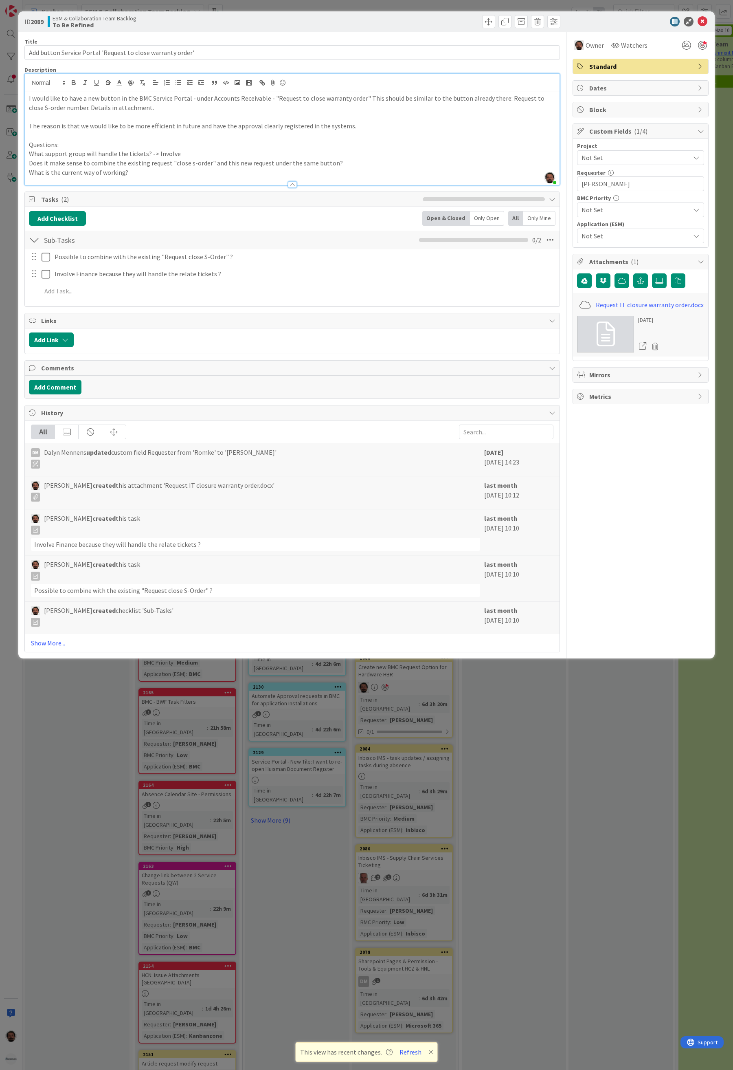
click at [130, 173] on p "What is the current way of working?" at bounding box center [292, 172] width 527 height 9
click at [181, 172] on p "What is the current way of working?" at bounding box center [292, 172] width 527 height 9
drag, startPoint x: 273, startPoint y: 100, endPoint x: 358, endPoint y: 101, distance: 85.2
click at [358, 101] on p "I would like to have a new button in the BMC Service Portal - under Accounts Re…" at bounding box center [292, 103] width 527 height 18
copy p "Request to close warranty order"
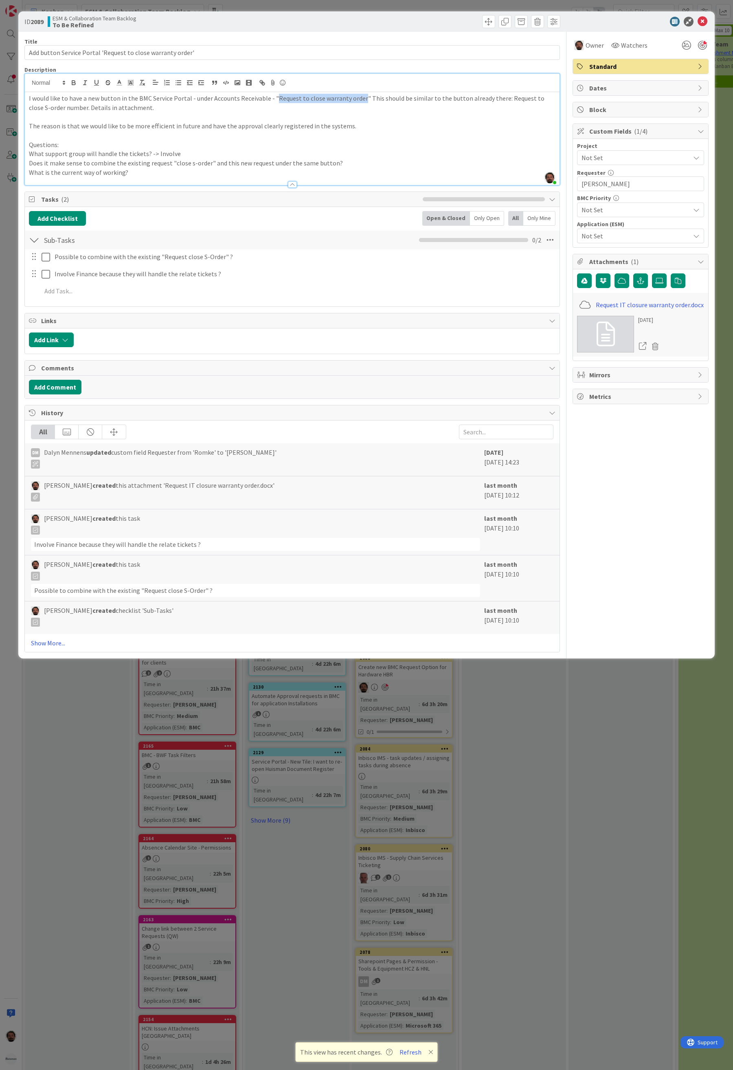
click at [163, 183] on div at bounding box center [292, 180] width 535 height 9
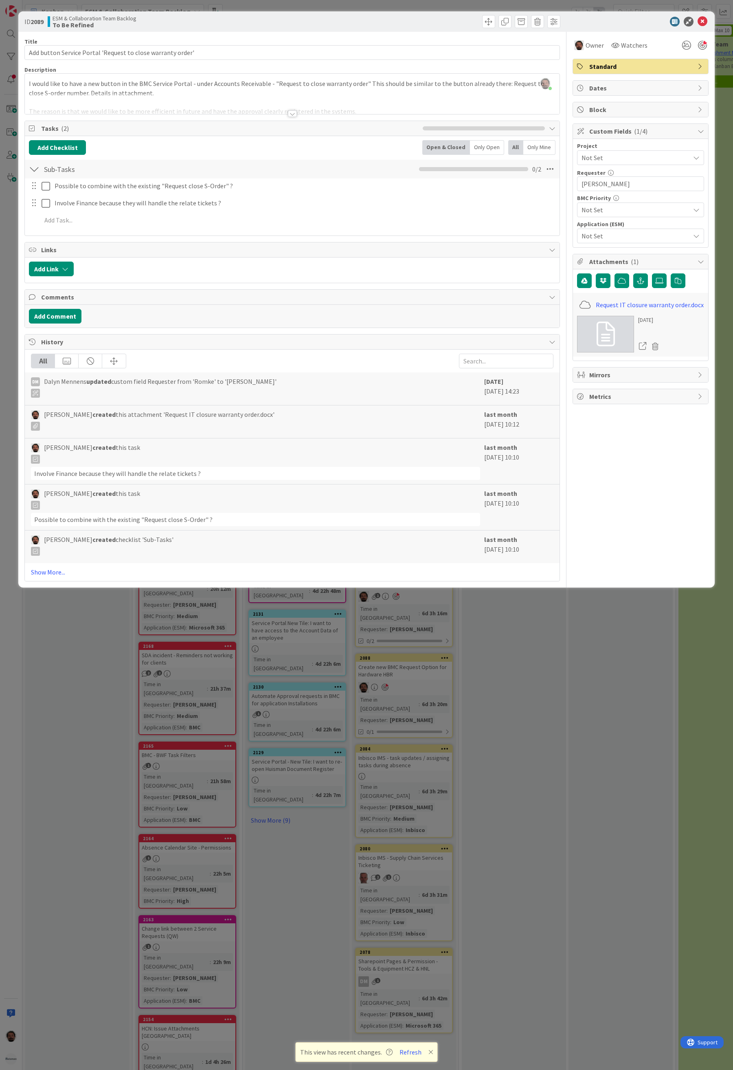
click at [283, 117] on div "Title 59 / 128 Add button Service Portal 'Request to close warranty order' Desc…" at bounding box center [292, 307] width 536 height 550
click at [292, 114] on div at bounding box center [292, 113] width 9 height 7
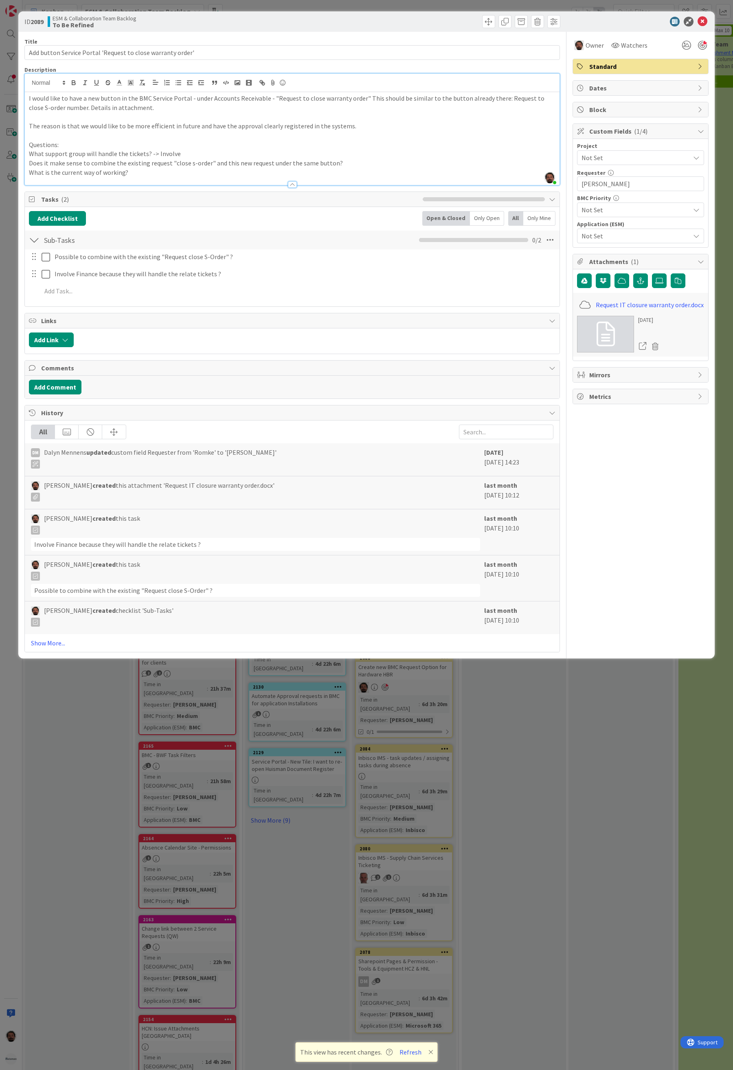
click at [200, 180] on div at bounding box center [292, 180] width 535 height 9
